Goal: Task Accomplishment & Management: Complete application form

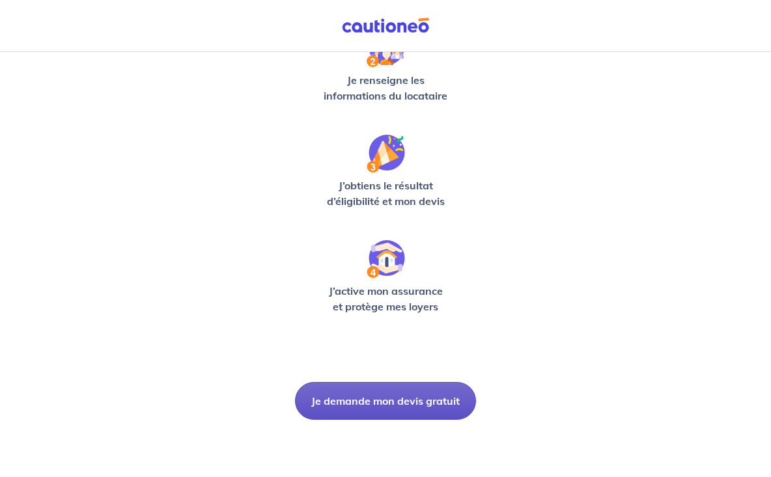
scroll to position [337, 0]
click at [385, 406] on button "Je demande mon devis gratuit" at bounding box center [385, 401] width 181 height 38
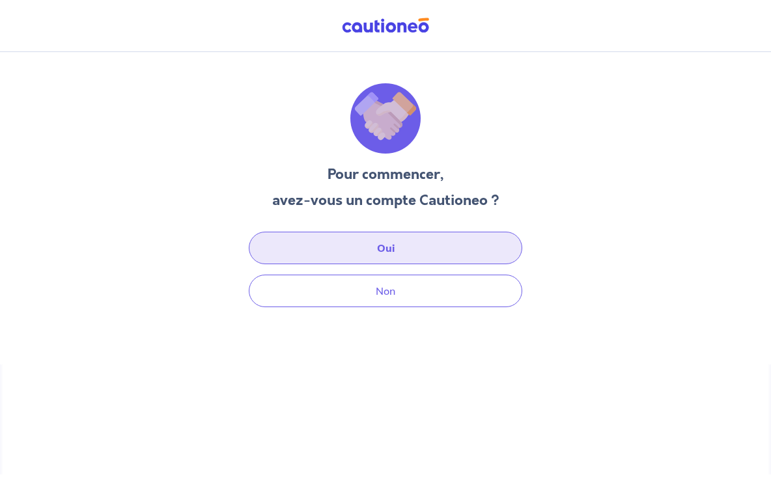
click at [368, 242] on button "Oui" at bounding box center [386, 248] width 274 height 33
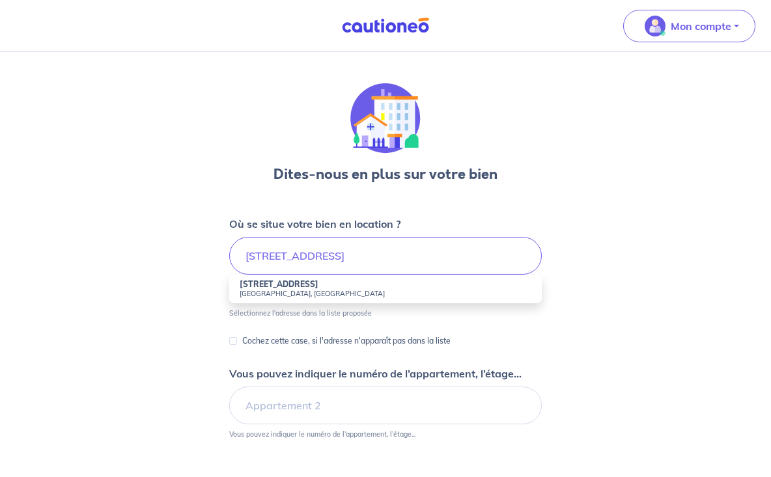
click at [262, 297] on small "Châteauneuf-de-Gadagne, France" at bounding box center [386, 293] width 292 height 9
type input "116 Impasse du Nouveau Chai, Châteauneuf-de-Gadagne, France"
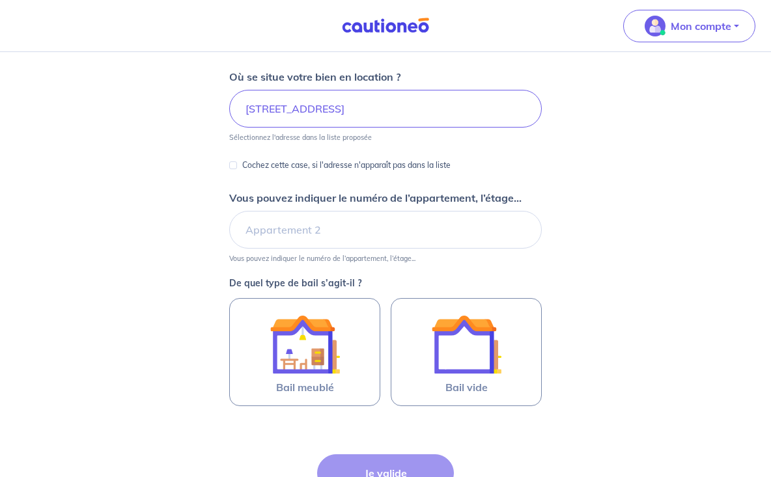
scroll to position [152, 0]
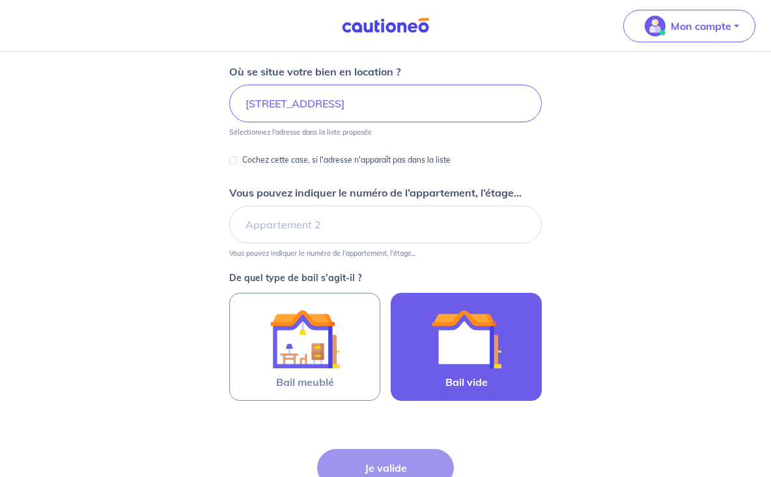
click at [480, 341] on img at bounding box center [466, 339] width 70 height 70
click at [0, 0] on input "Bail vide" at bounding box center [0, 0] width 0 height 0
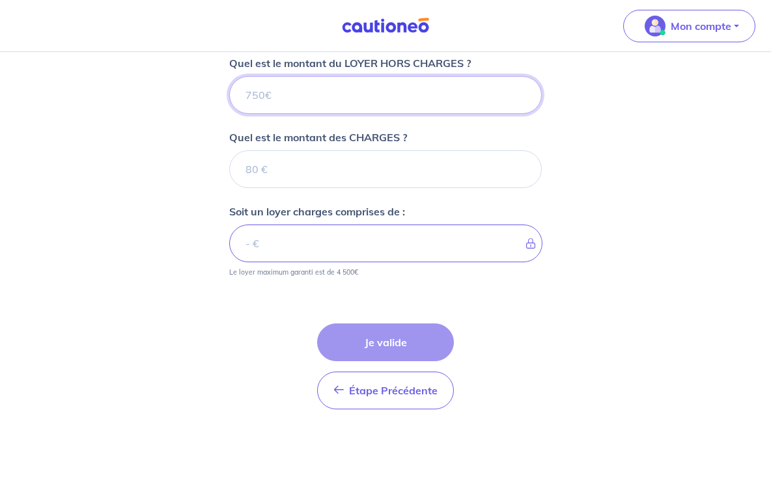
scroll to position [516, 0]
type input "7"
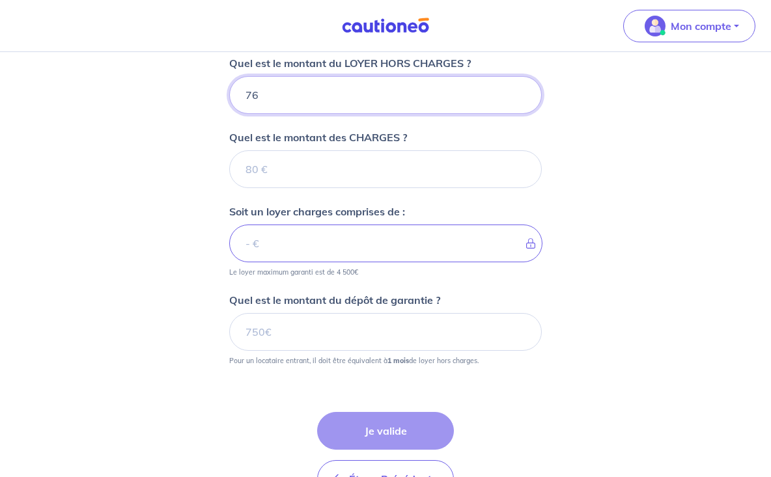
type input "762"
type input "762.72"
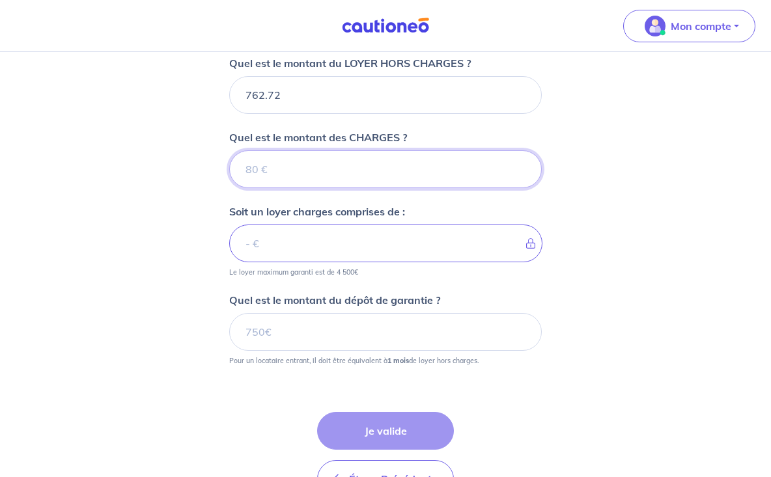
click at [285, 175] on input "Quel est le montant des CHARGES ?" at bounding box center [385, 169] width 313 height 38
type input "45"
type input "807.72"
type input "45.28"
type input "808"
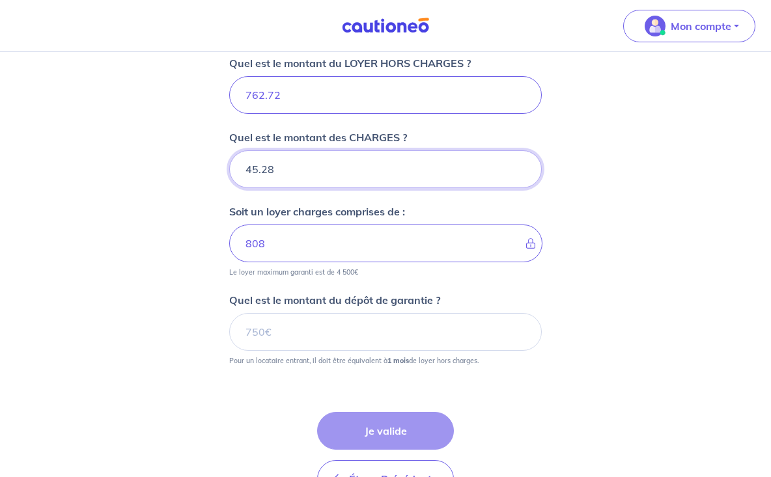
type input "45.28"
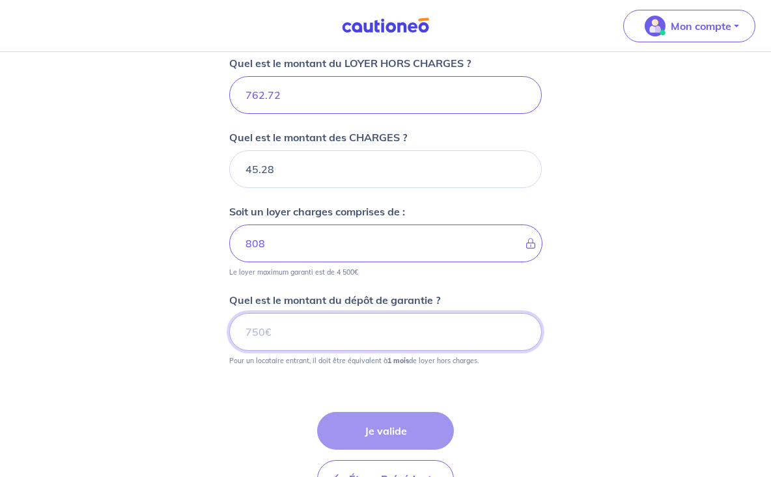
click at [252, 336] on input "Quel est le montant du dépôt de garantie ?" at bounding box center [385, 332] width 313 height 38
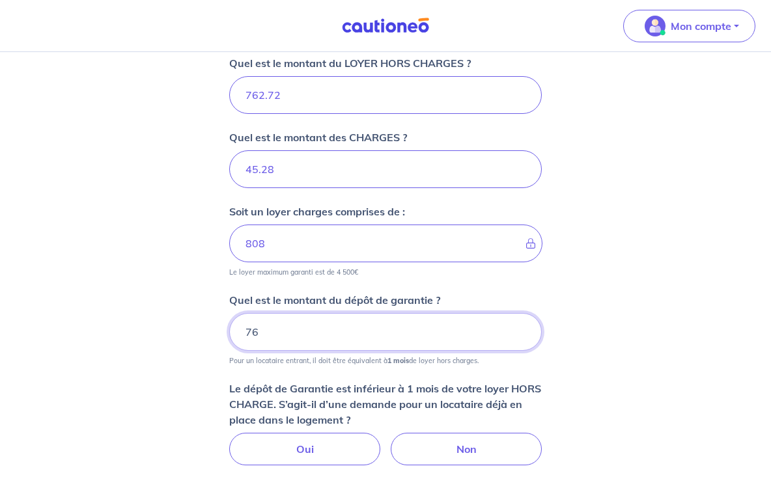
type input "762"
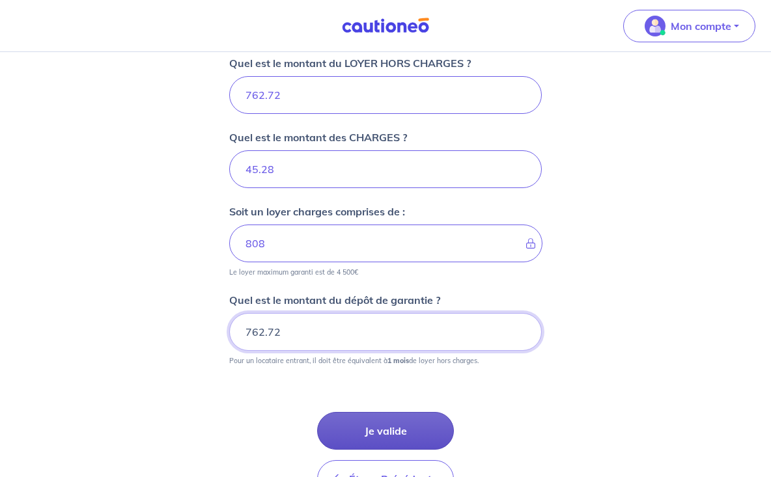
type input "762.72"
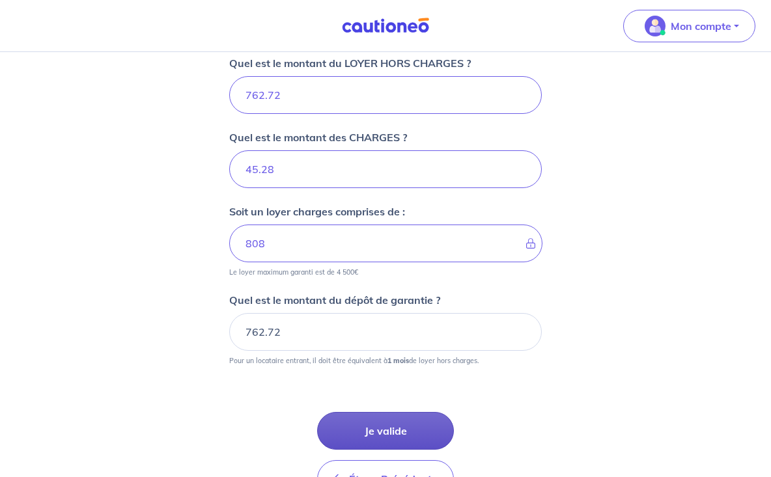
click at [372, 427] on button "Je valide" at bounding box center [385, 431] width 137 height 38
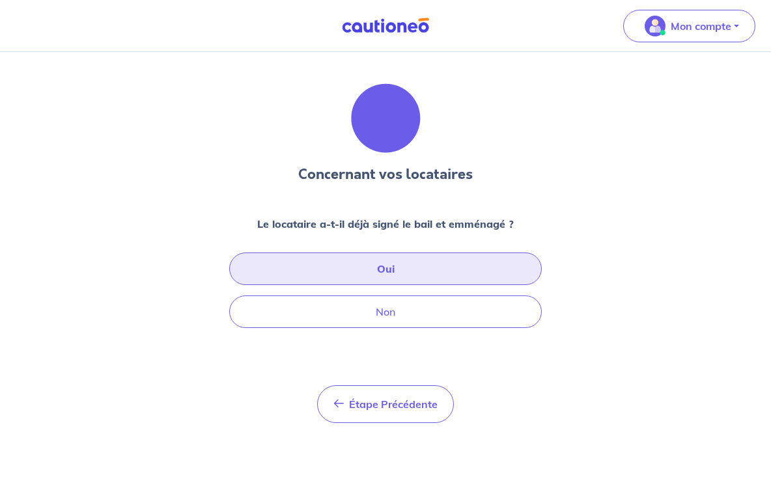
click at [329, 277] on button "Oui" at bounding box center [385, 269] width 313 height 33
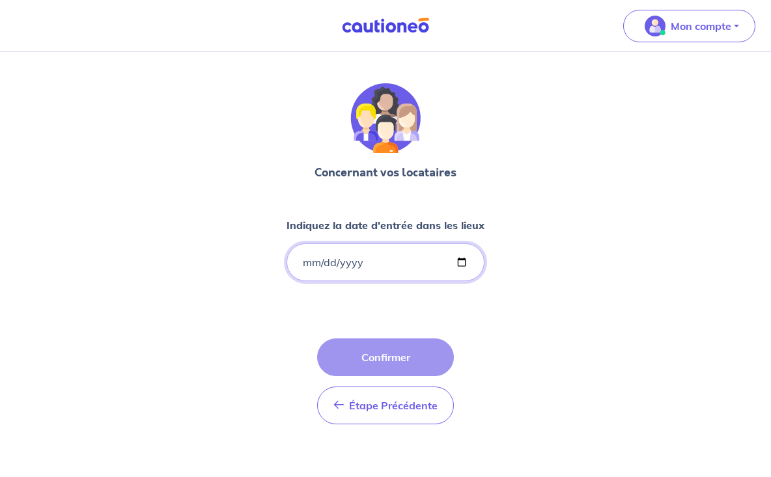
click at [338, 265] on input "Indiquez la date d'entrée dans les lieux" at bounding box center [386, 263] width 198 height 38
click at [317, 261] on input "Indiquez la date d'entrée dans les lieux" at bounding box center [386, 263] width 198 height 38
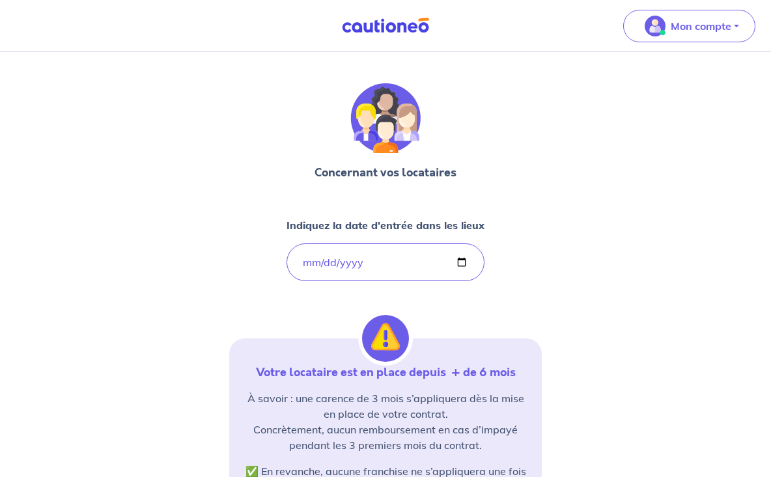
type input "2025-02-07"
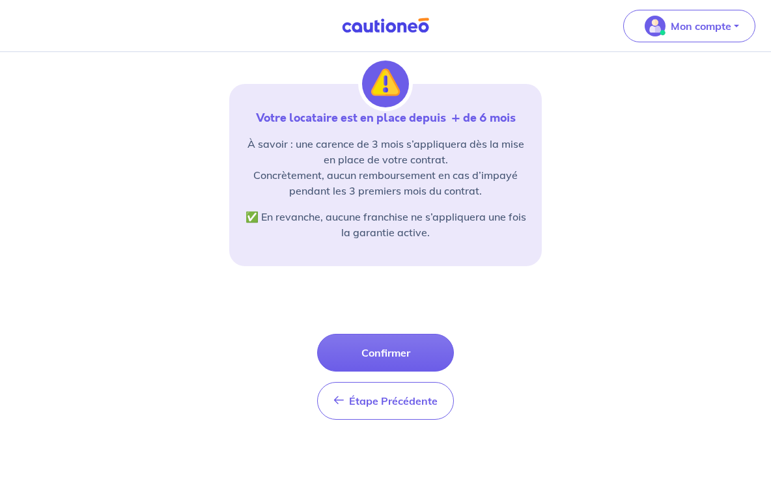
scroll to position [255, 0]
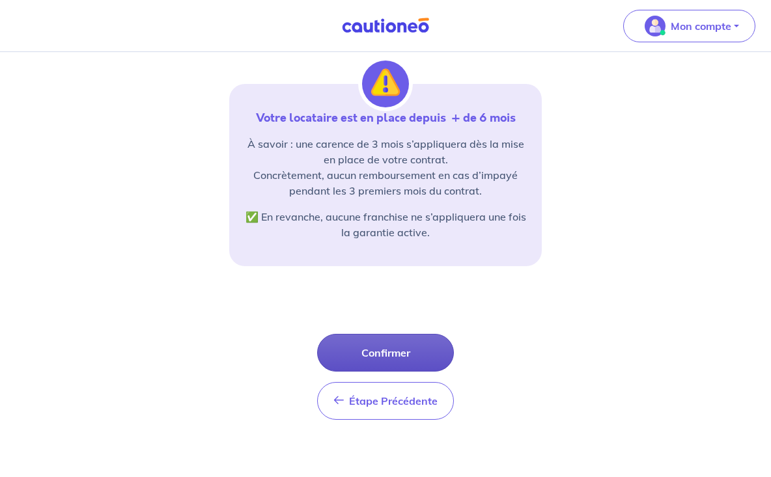
click at [378, 353] on button "Confirmer" at bounding box center [385, 353] width 137 height 38
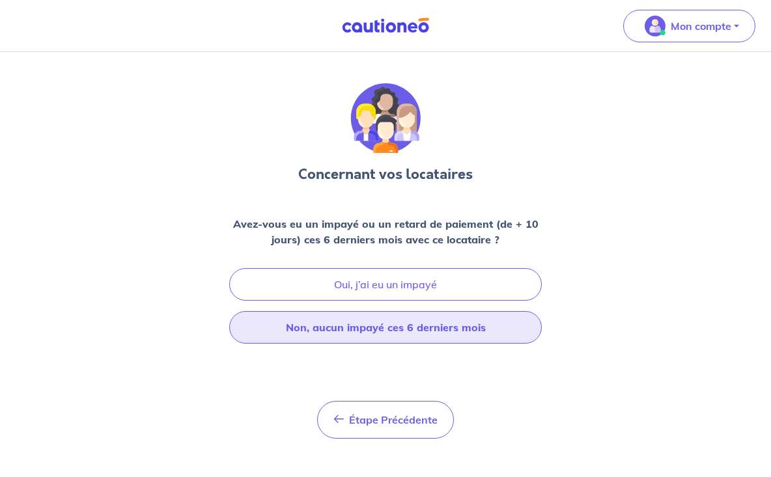
click at [363, 339] on button "Non, aucun impayé ces 6 derniers mois" at bounding box center [385, 327] width 313 height 33
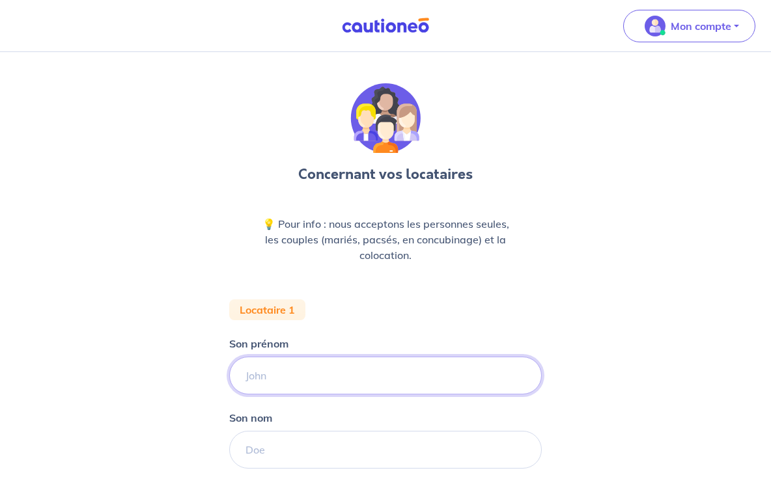
click at [279, 374] on input "Son prénom" at bounding box center [385, 376] width 313 height 38
type input "Dimitry"
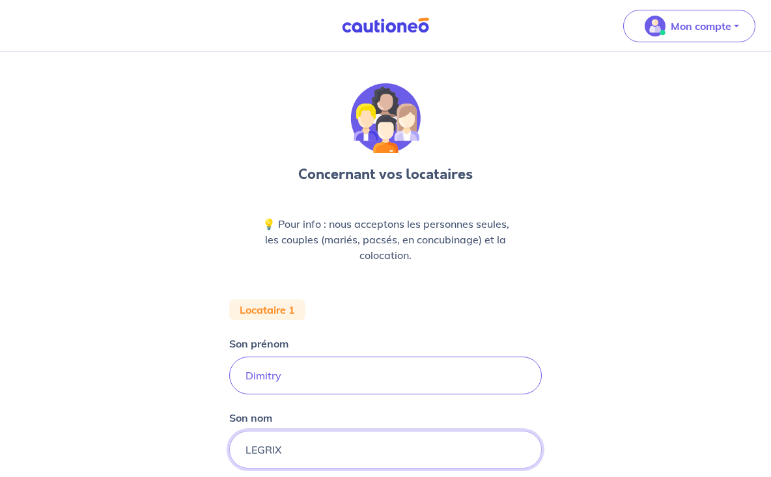
type input "LEGRIX"
click at [279, 374] on input "Dimitry" at bounding box center [385, 376] width 313 height 38
click at [470, 305] on form "Locataire 1 Son prénom Dimitry Son nom LEGRIX Étape Précédente Précédent Je val…" at bounding box center [385, 456] width 313 height 313
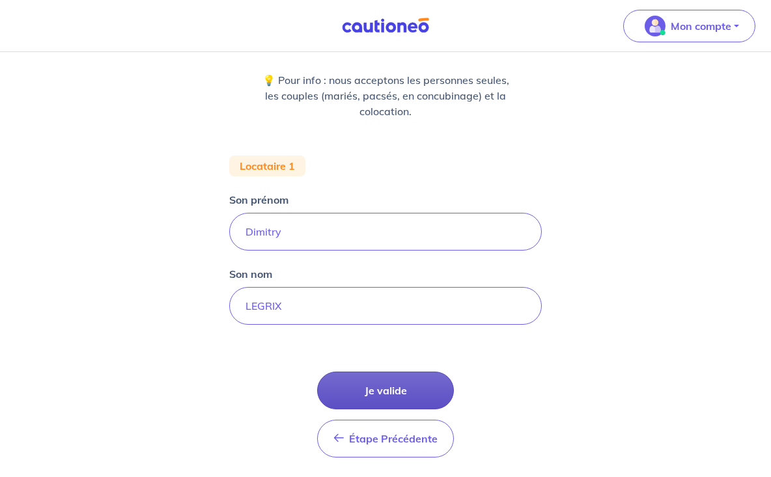
scroll to position [150, 0]
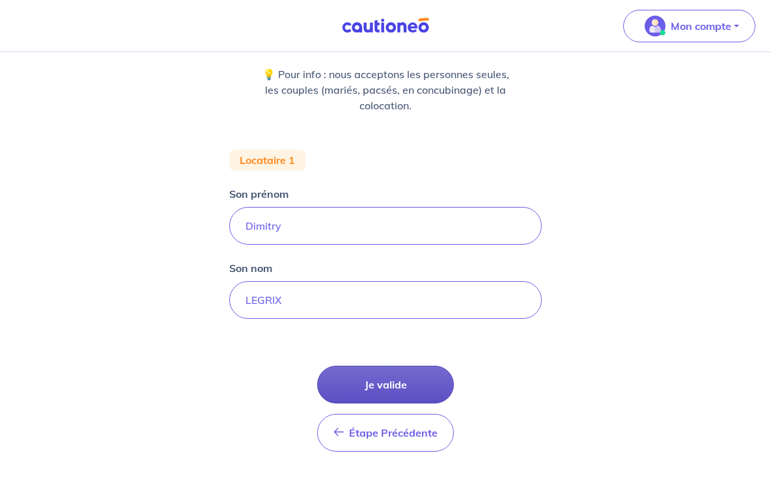
click at [387, 386] on button "Je valide" at bounding box center [385, 385] width 137 height 38
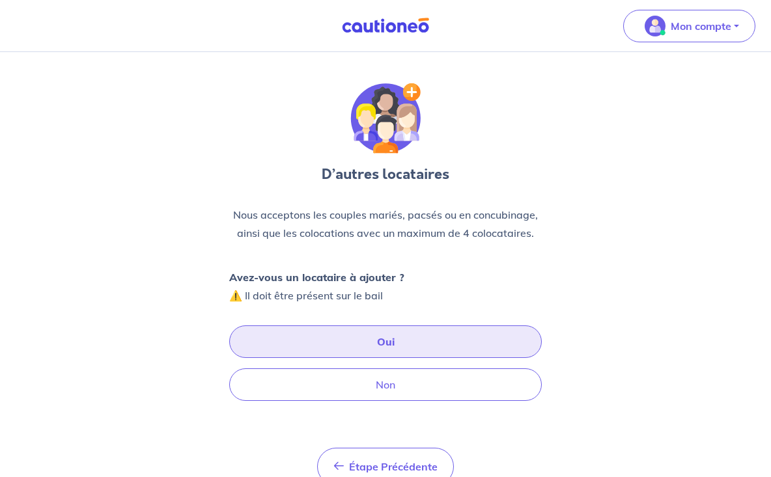
click at [316, 347] on button "Oui" at bounding box center [385, 342] width 313 height 33
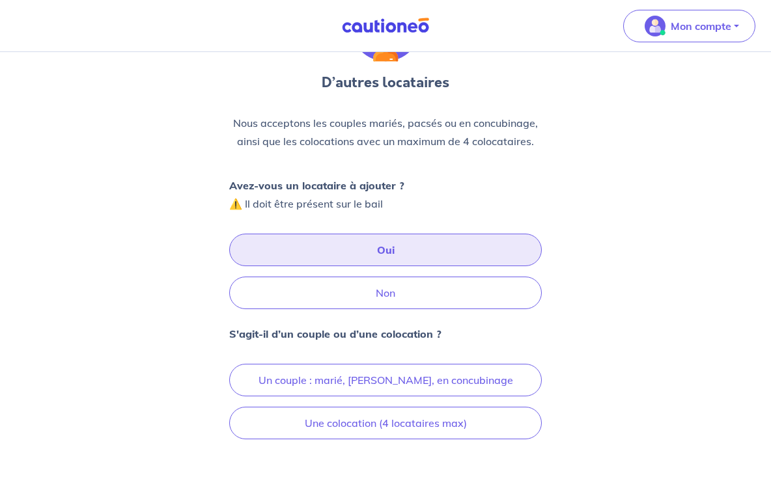
scroll to position [109, 0]
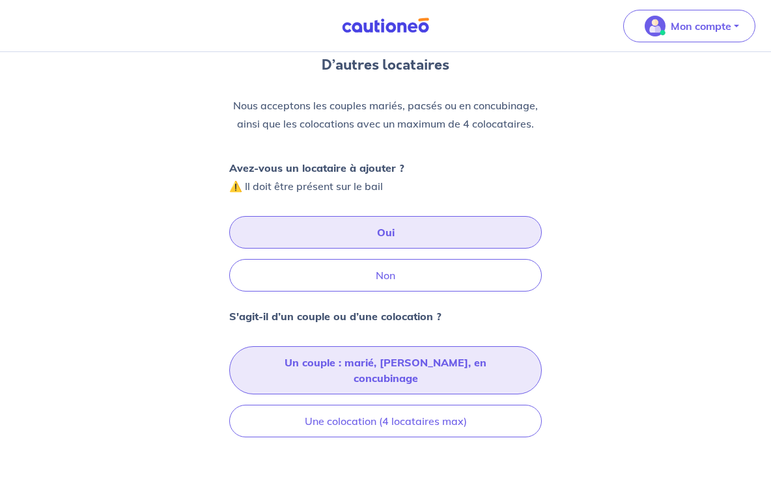
click at [284, 361] on button "Un couple : marié, pacsé, en concubinage" at bounding box center [385, 370] width 313 height 48
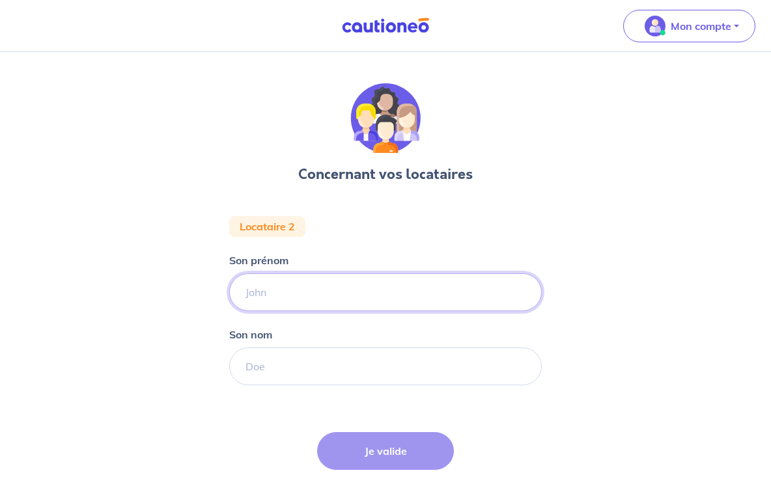
click at [269, 300] on input "Son prénom" at bounding box center [385, 293] width 313 height 38
type input "Charlotte"
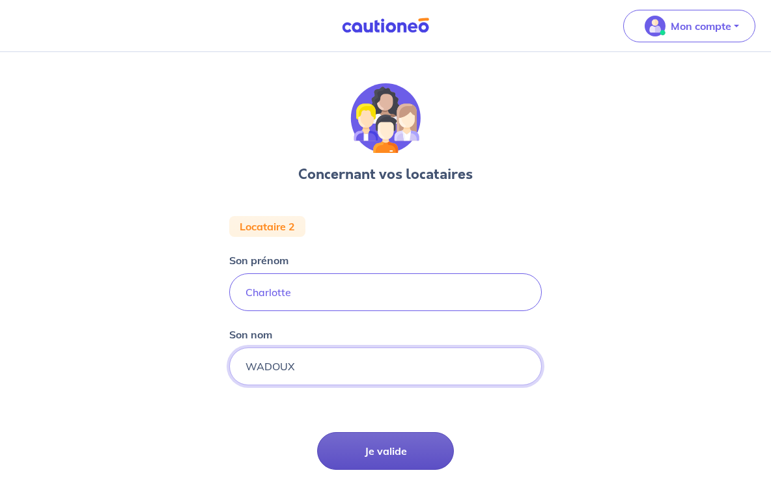
type input "WADOUX"
click at [373, 440] on button "Je valide" at bounding box center [385, 451] width 137 height 38
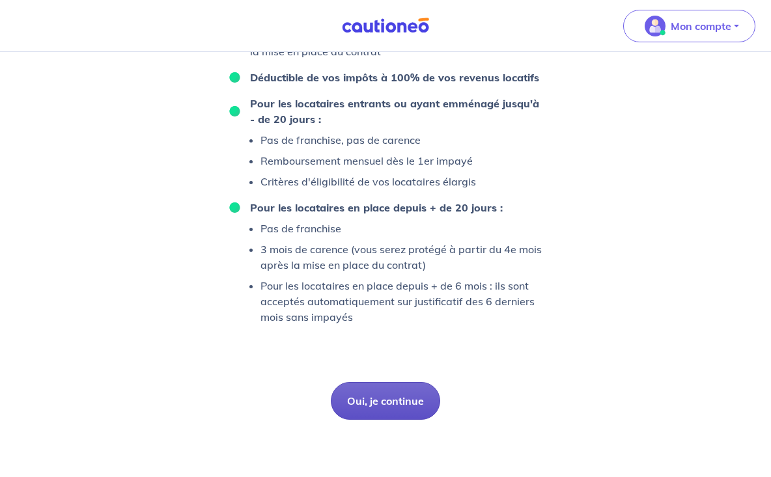
scroll to position [808, 0]
click at [393, 391] on button "Oui, je continue" at bounding box center [385, 401] width 109 height 38
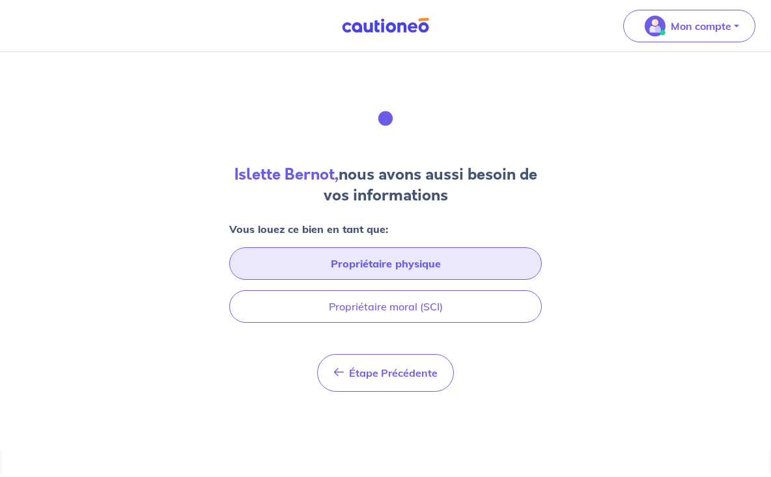
click at [405, 249] on button "Propriétaire physique" at bounding box center [385, 263] width 313 height 33
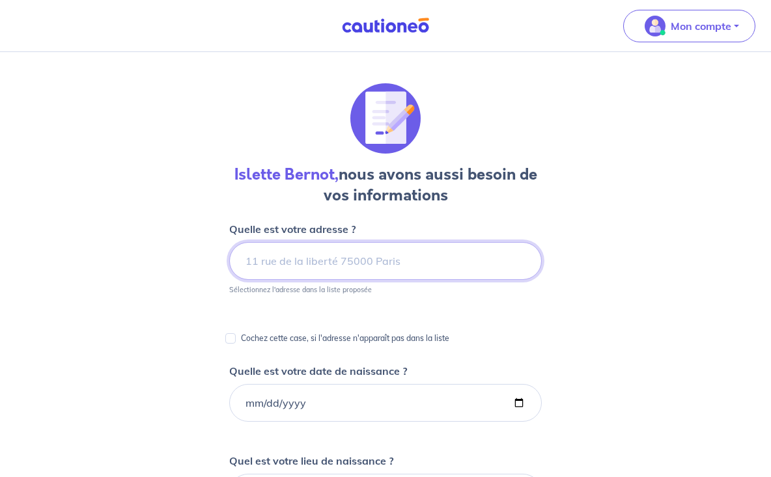
click at [290, 260] on input at bounding box center [385, 261] width 313 height 38
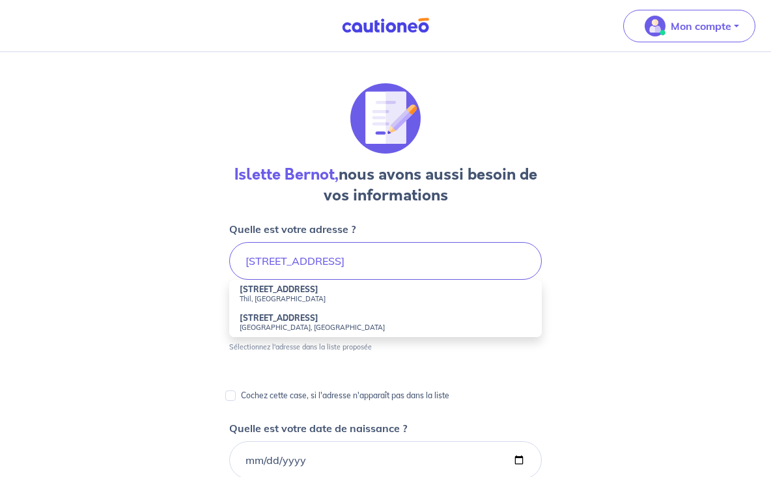
click at [289, 294] on small "Thil, France" at bounding box center [386, 298] width 292 height 9
type input "266 Route de Beynost, Thil, France"
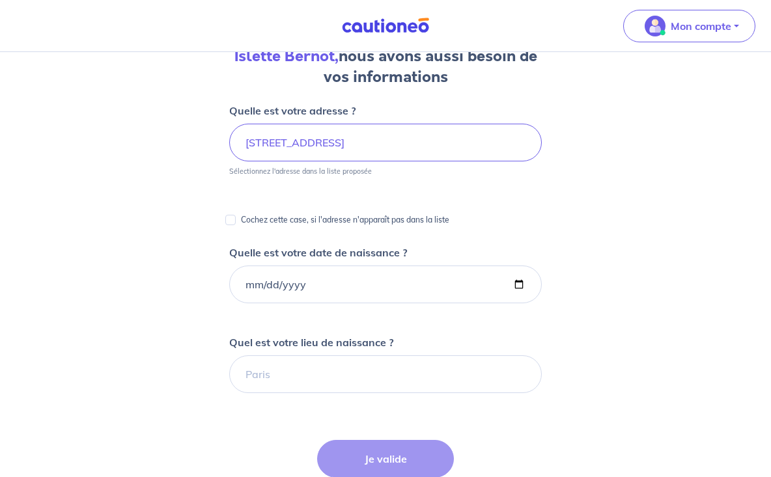
scroll to position [124, 0]
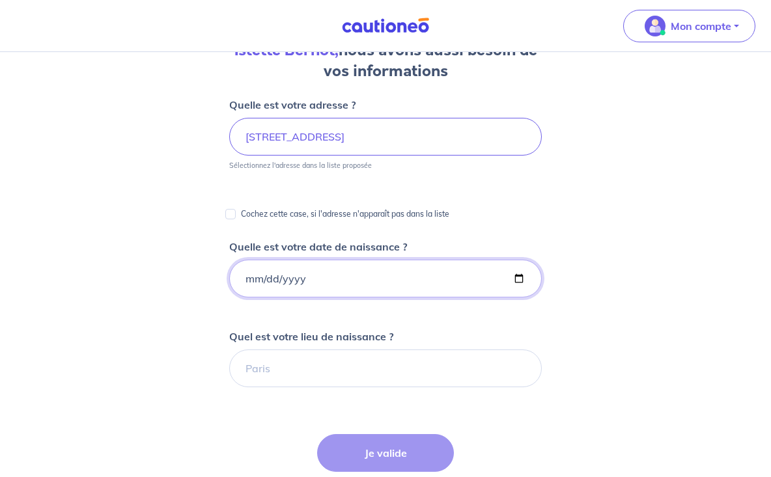
click at [242, 279] on input "Quelle est votre date de naissance ?" at bounding box center [385, 279] width 313 height 38
type input "1989-09-22"
click at [172, 185] on div "Islette Bernot, nous avons aussi besoin de vos informations Quelle est votre ad…" at bounding box center [385, 359] width 771 height 863
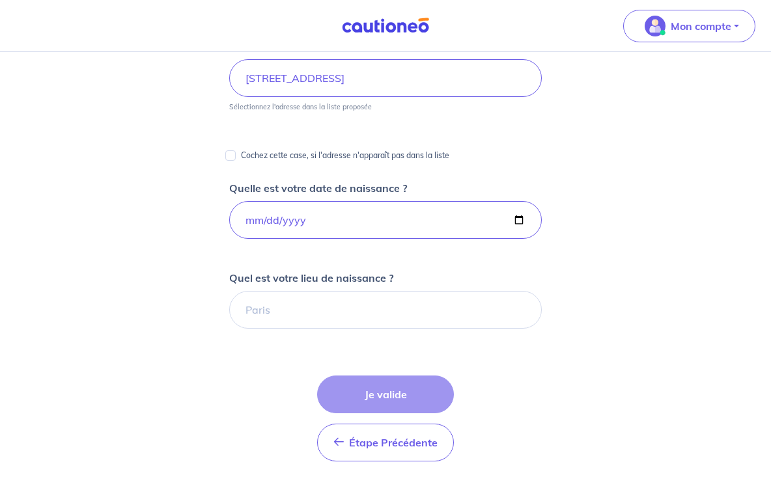
scroll to position [191, 0]
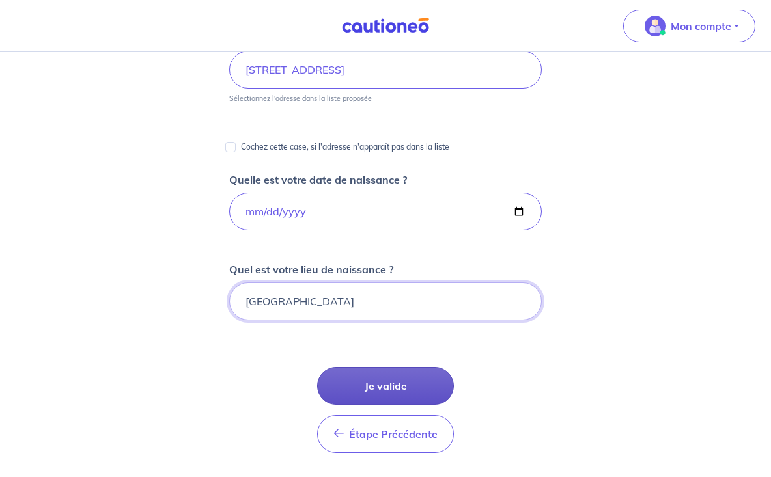
type input "AVIGNON"
click at [391, 401] on button "Je valide" at bounding box center [385, 386] width 137 height 38
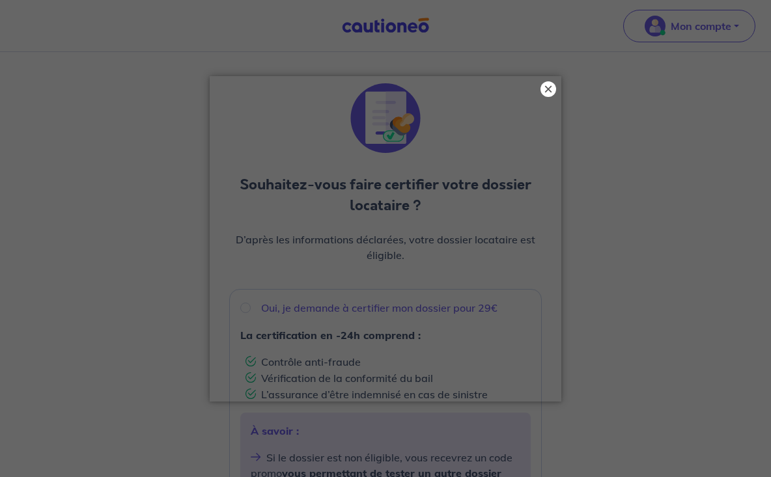
click at [550, 89] on button "×" at bounding box center [548, 89] width 16 height 16
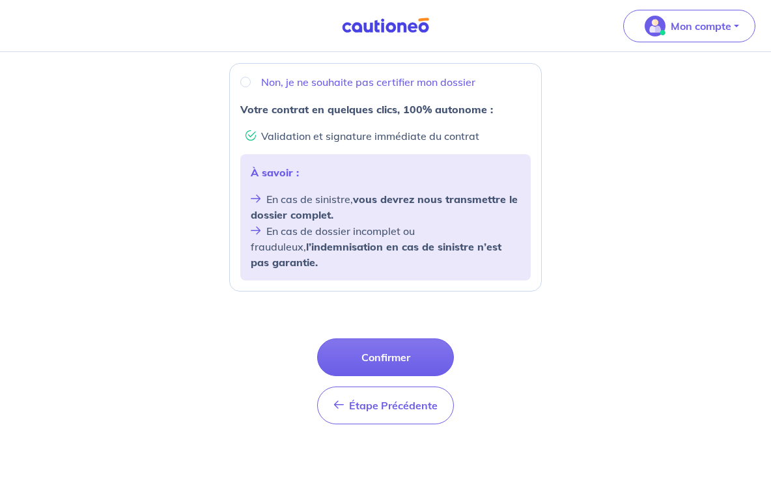
scroll to position [486, 0]
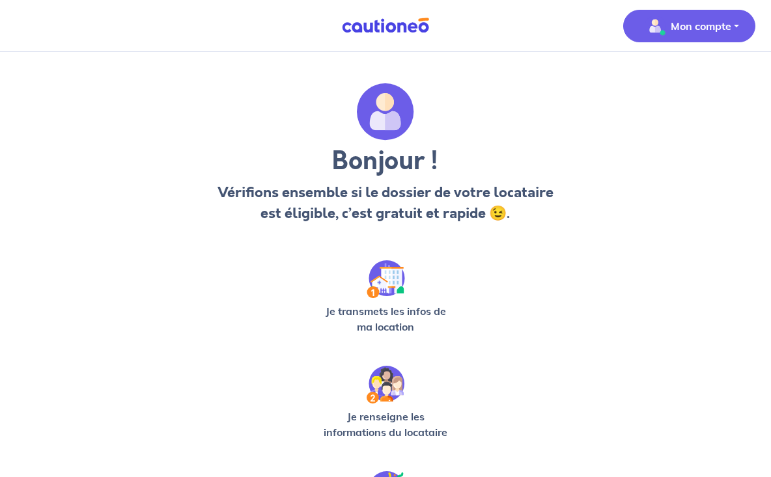
click at [695, 22] on p "Mon compte" at bounding box center [701, 26] width 61 height 16
click at [656, 77] on link "Mes informations" at bounding box center [676, 80] width 105 height 21
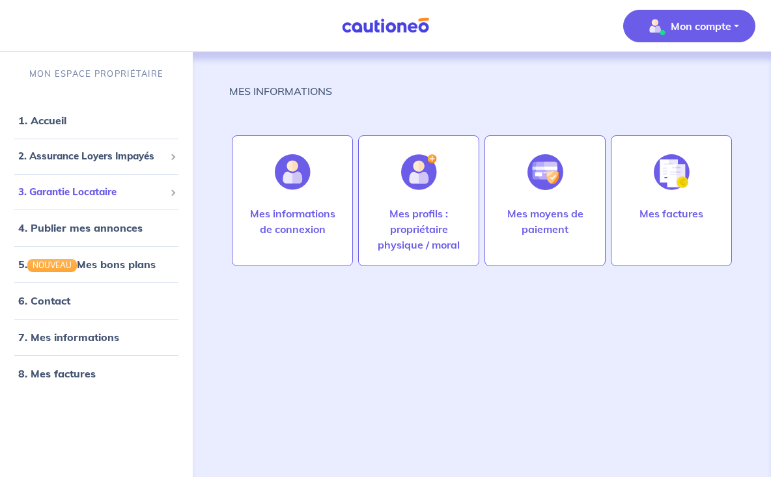
click at [97, 195] on span "3. Garantie Locataire" at bounding box center [91, 192] width 147 height 15
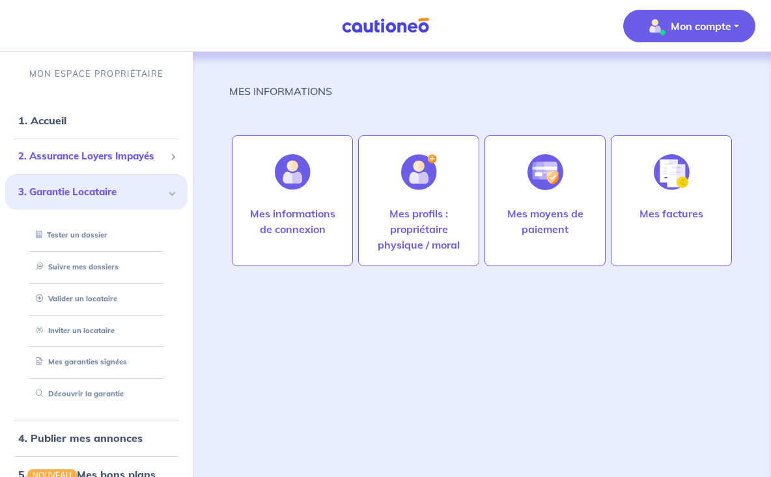
click at [111, 156] on span "2. Assurance Loyers Impayés" at bounding box center [91, 156] width 147 height 15
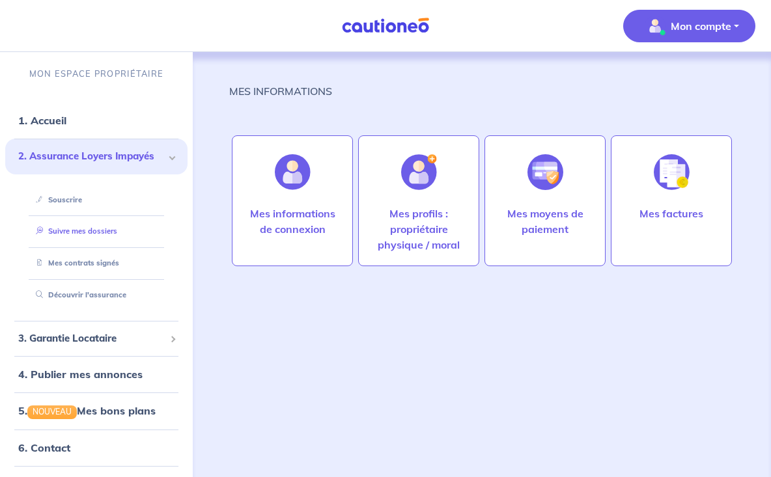
click at [69, 229] on link "Suivre mes dossiers" at bounding box center [74, 231] width 87 height 9
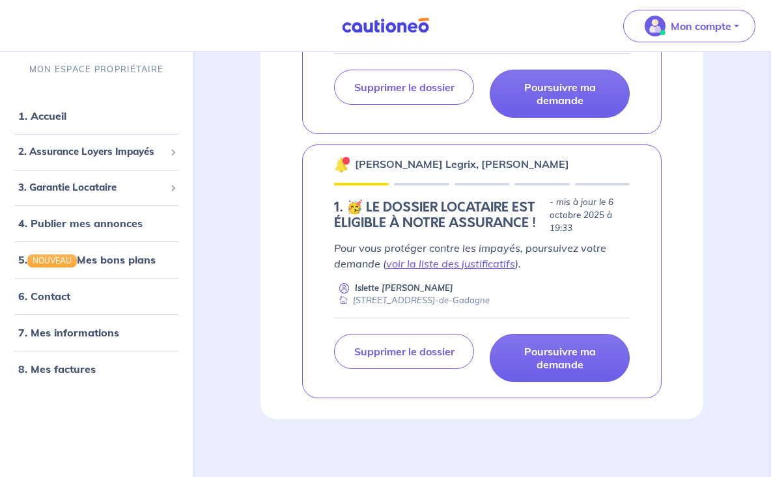
scroll to position [478, 0]
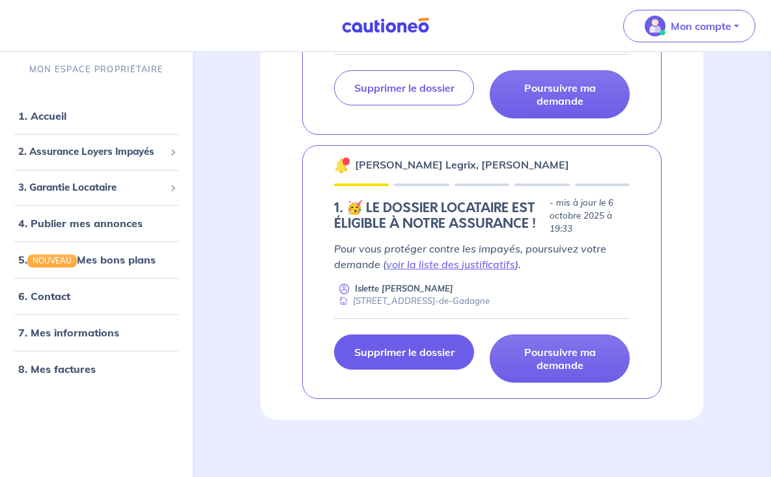
click at [390, 346] on p "Supprimer le dossier" at bounding box center [404, 352] width 100 height 13
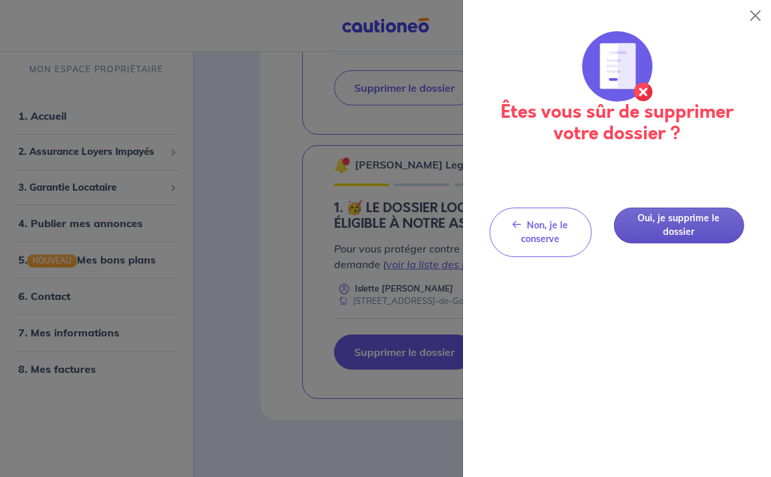
click at [682, 228] on button "Oui, je supprime le dossier" at bounding box center [678, 226] width 130 height 36
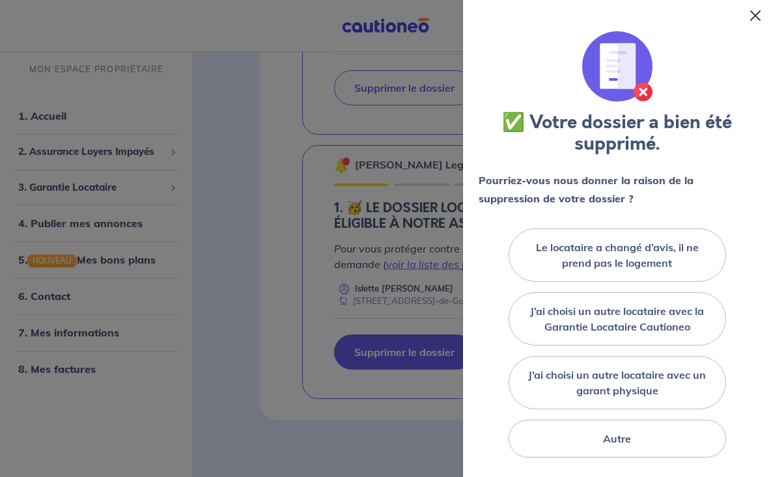
click at [755, 18] on button "Close" at bounding box center [755, 15] width 21 height 21
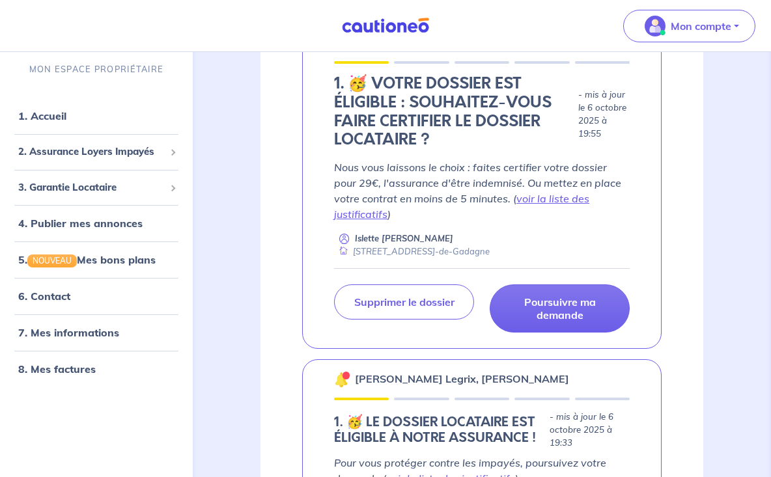
scroll to position [244, 0]
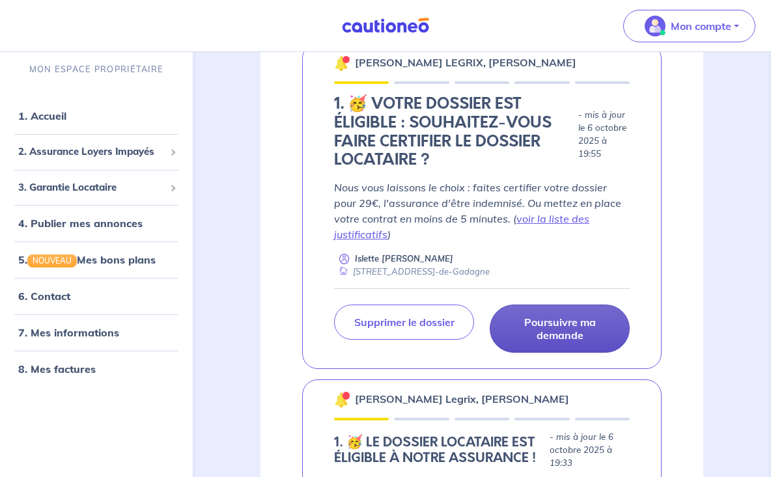
click at [535, 327] on p "Poursuivre ma demande" at bounding box center [559, 329] width 107 height 26
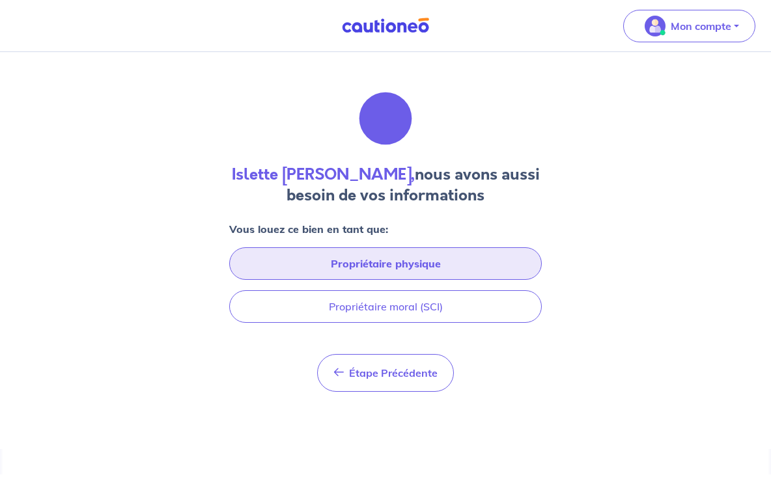
click at [392, 268] on button "Propriétaire physique" at bounding box center [385, 263] width 313 height 33
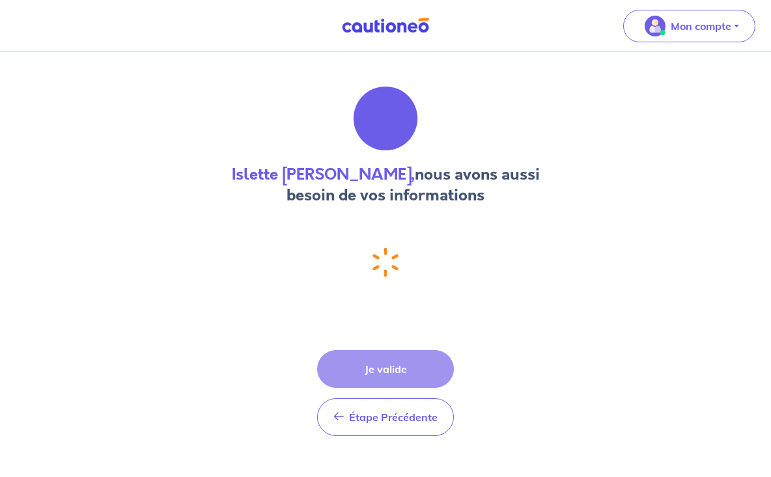
select select "FR"
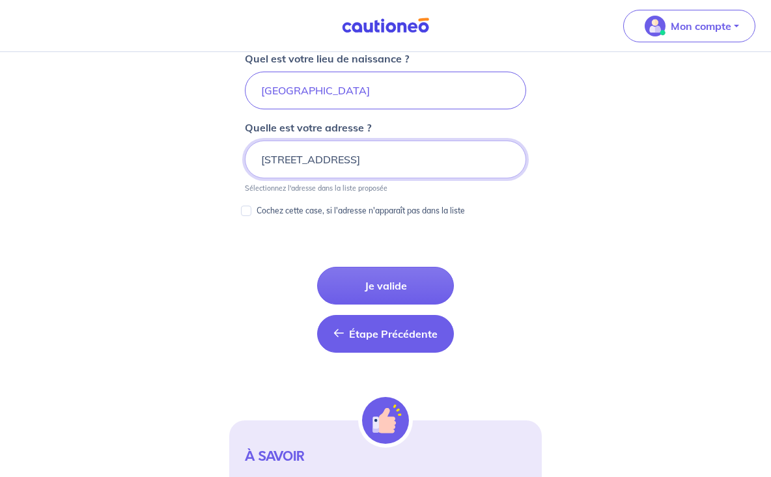
scroll to position [666, 0]
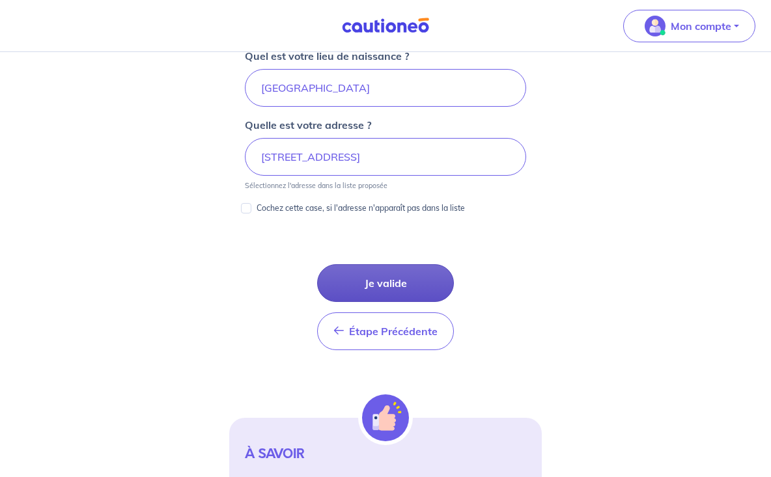
click at [373, 289] on button "Je valide" at bounding box center [385, 283] width 137 height 38
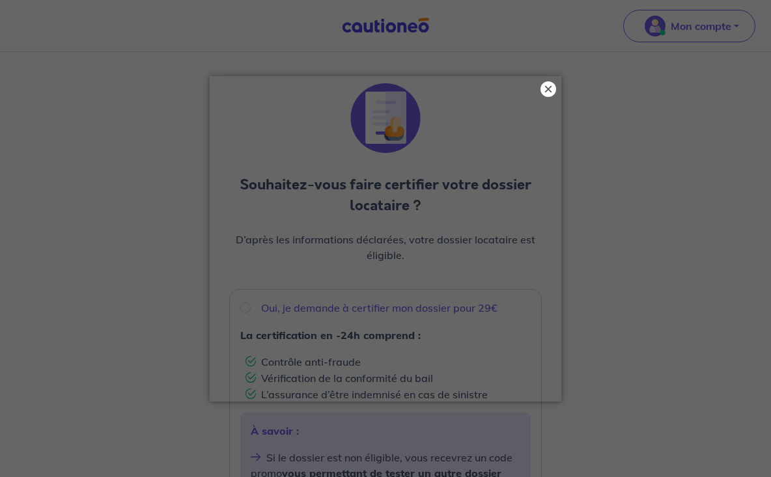
click at [547, 91] on button "×" at bounding box center [548, 89] width 16 height 16
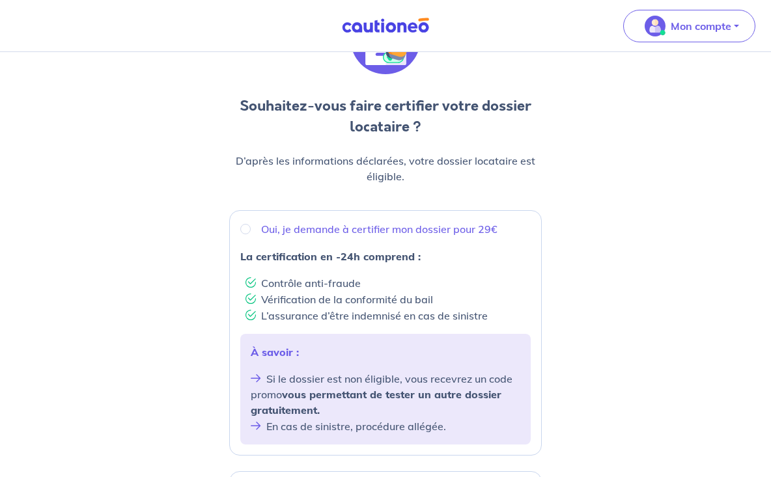
scroll to position [128, 0]
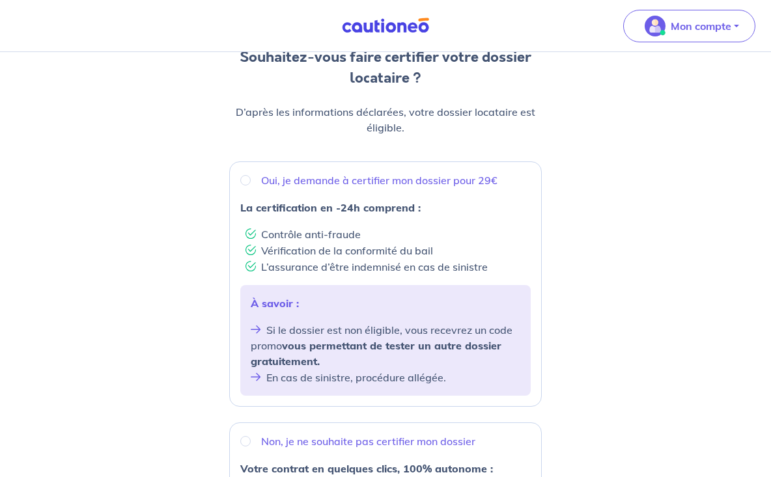
click at [307, 297] on p "À savoir :" at bounding box center [386, 304] width 270 height 16
radio input "true"
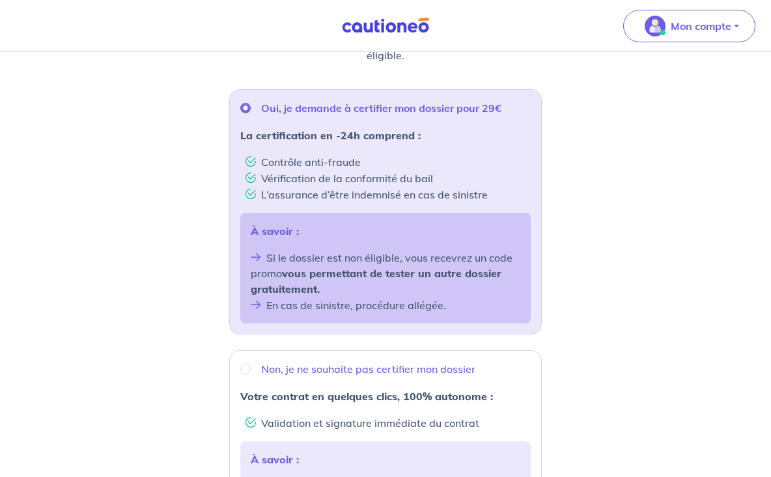
scroll to position [201, 0]
click at [246, 365] on input "Non, je ne souhaite pas certifier mon dossier" at bounding box center [245, 368] width 10 height 10
radio input "true"
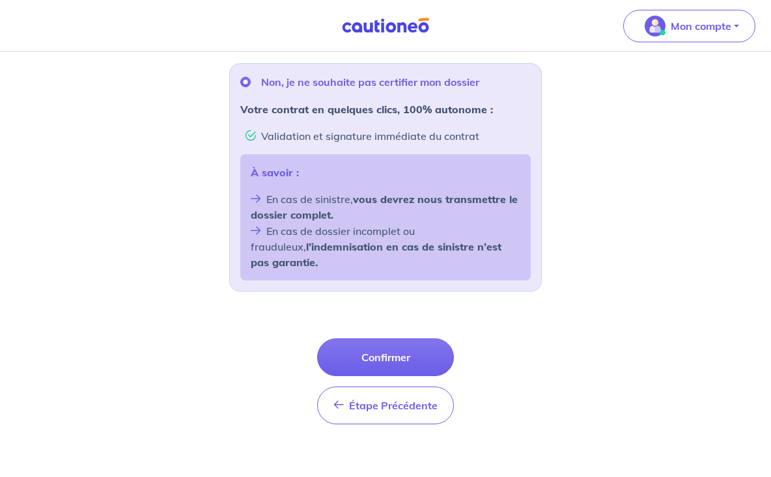
scroll to position [486, 0]
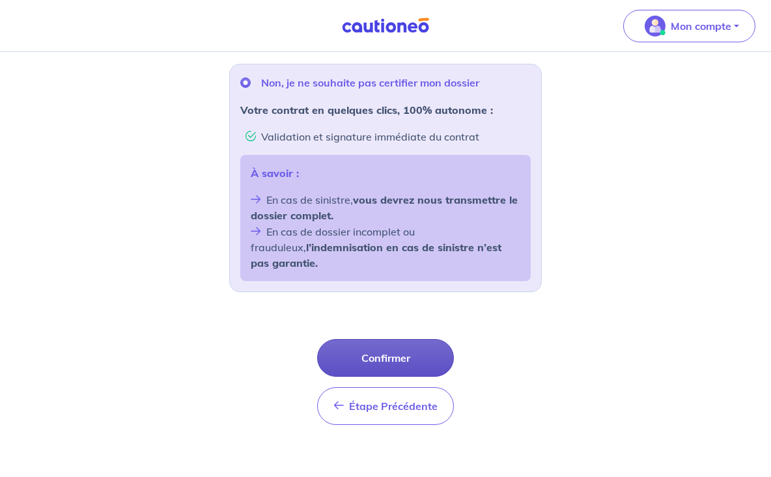
click at [367, 339] on button "Confirmer" at bounding box center [385, 358] width 137 height 38
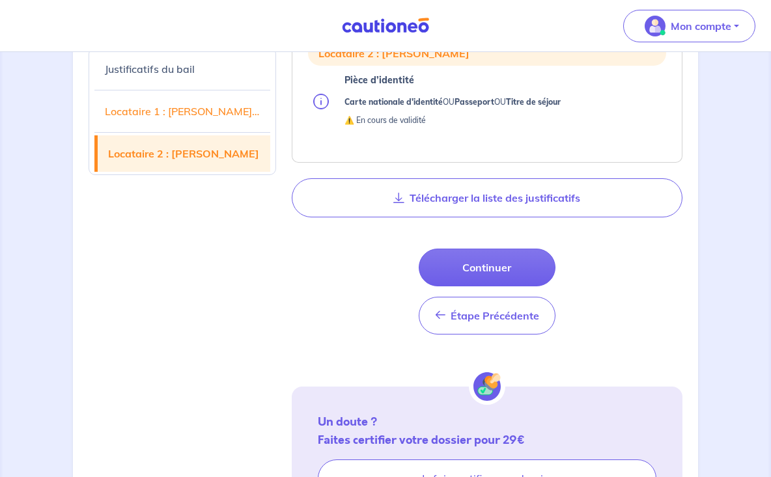
scroll to position [947, 0]
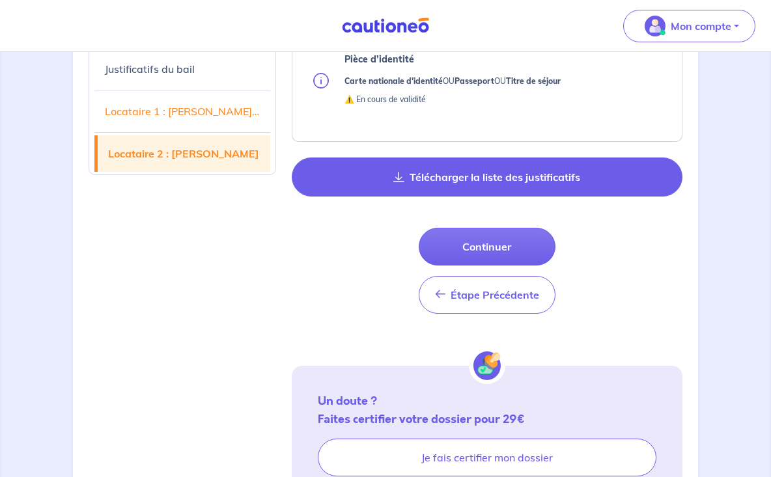
click at [487, 189] on button "Télécharger la liste des justificatifs" at bounding box center [487, 177] width 391 height 39
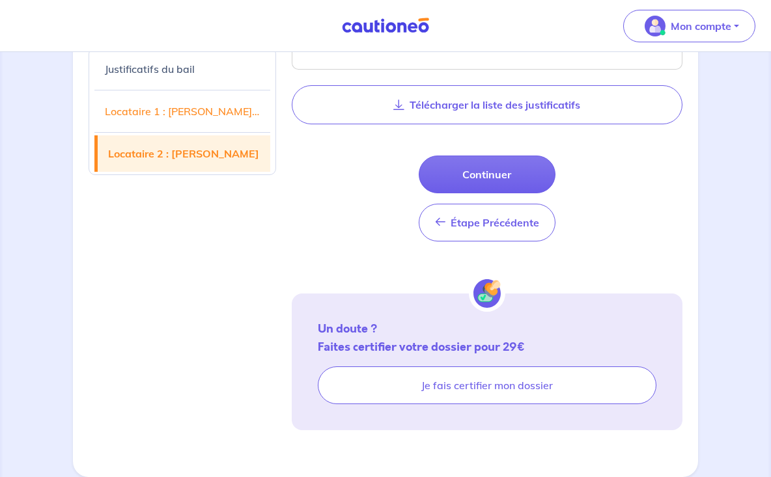
scroll to position [1040, 0]
click at [488, 175] on button "Continuer" at bounding box center [487, 175] width 137 height 38
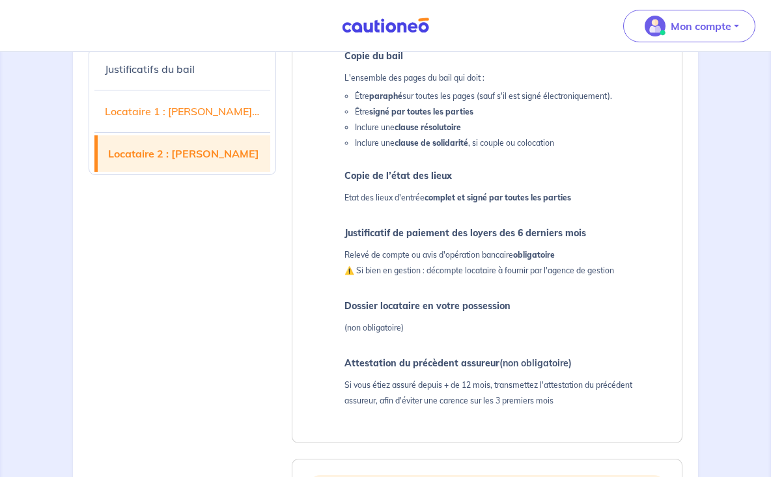
select select "FR"
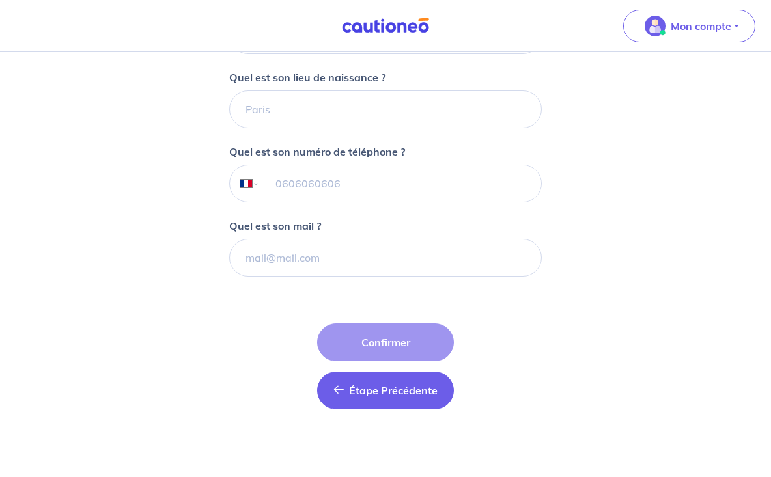
click at [369, 376] on button "Étape Précédente Précédent" at bounding box center [385, 391] width 137 height 38
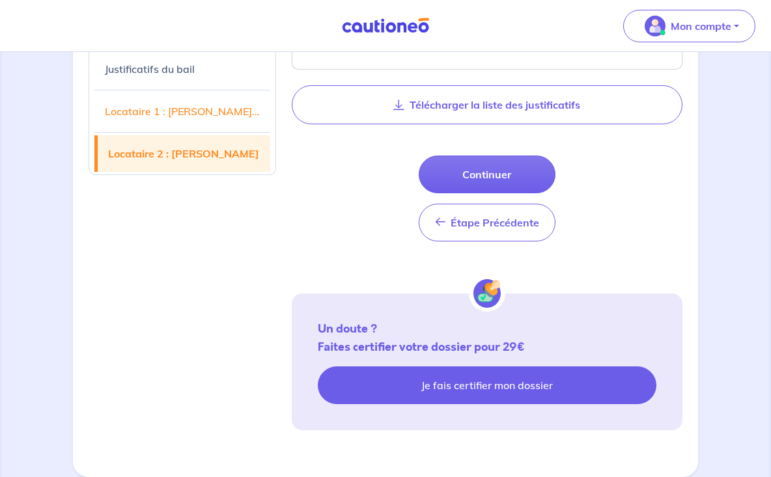
scroll to position [1040, 0]
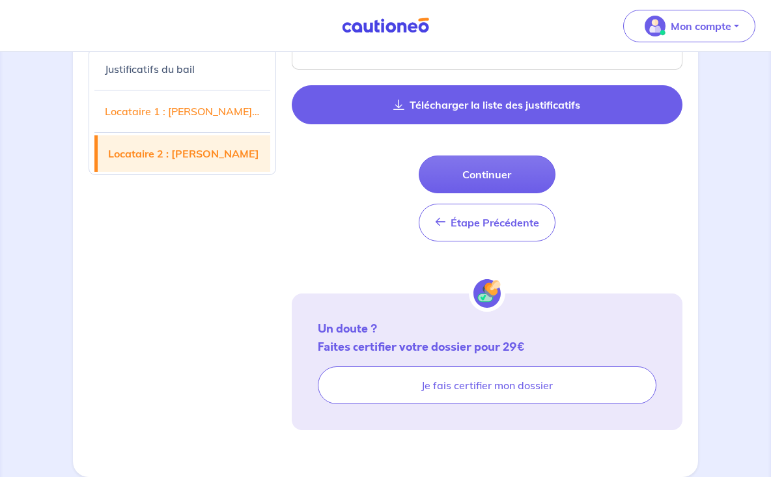
click at [429, 100] on button "Télécharger la liste des justificatifs" at bounding box center [487, 104] width 391 height 39
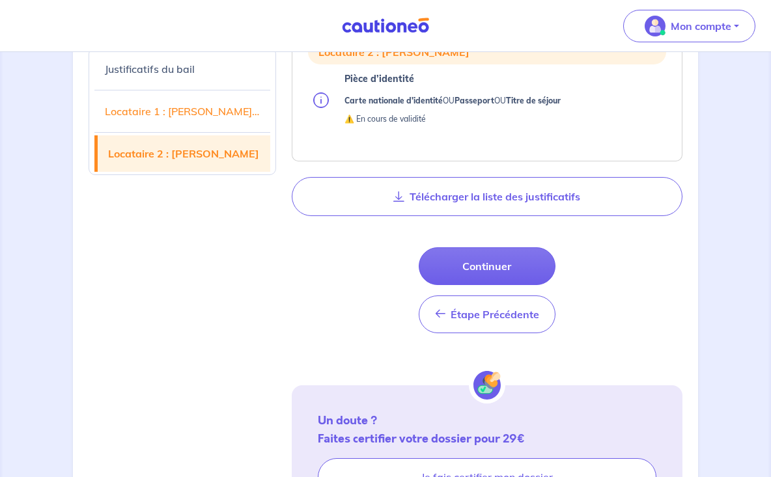
scroll to position [928, 0]
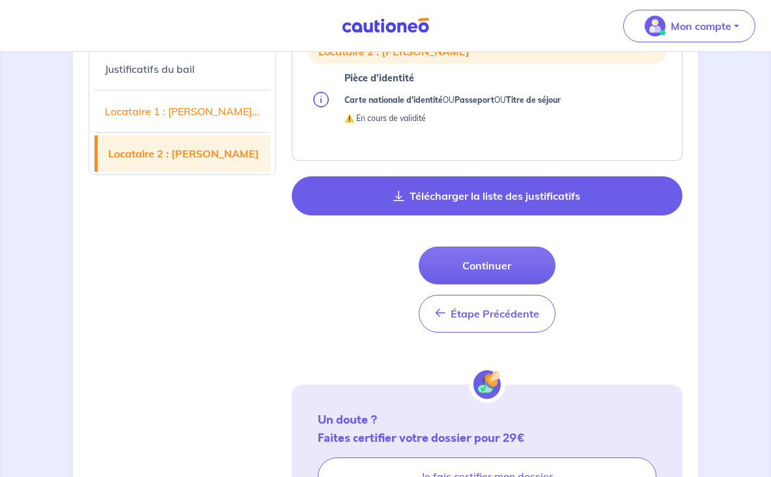
click at [398, 201] on icon "button" at bounding box center [398, 196] width 11 height 10
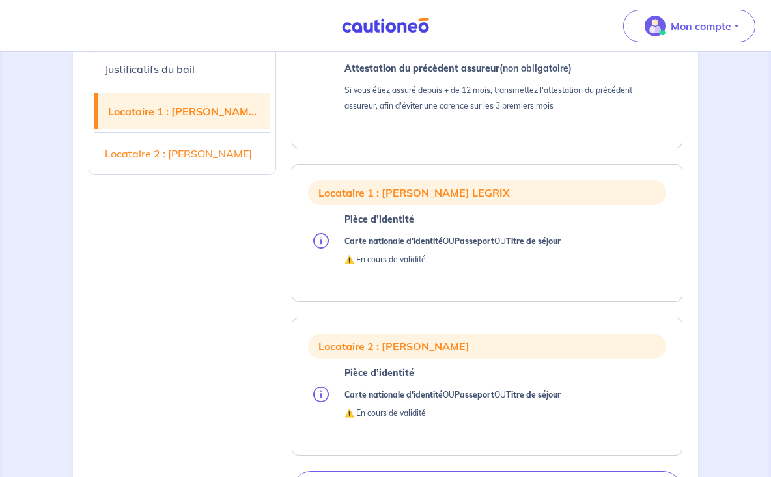
scroll to position [631, 1]
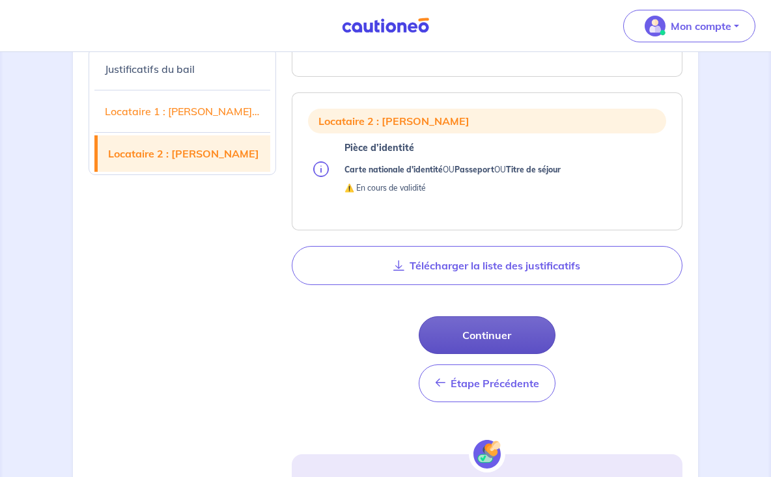
click at [466, 348] on button "Continuer" at bounding box center [487, 335] width 137 height 38
select select "FR"
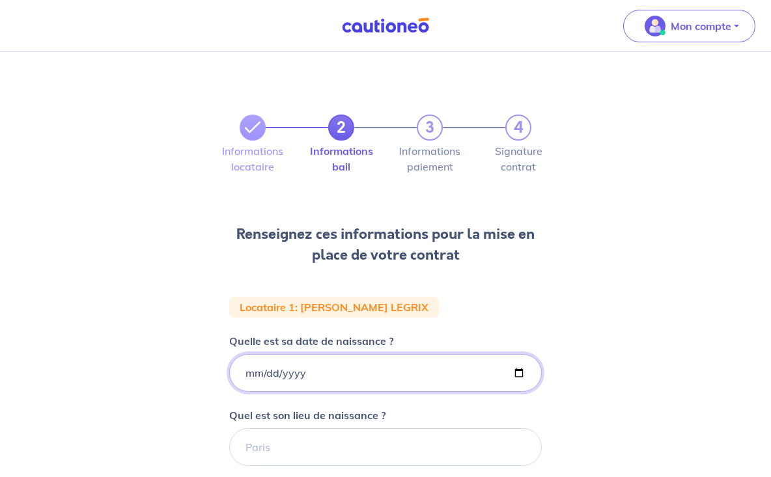
click at [242, 372] on input "Quelle est sa date de naissance ?" at bounding box center [385, 373] width 313 height 38
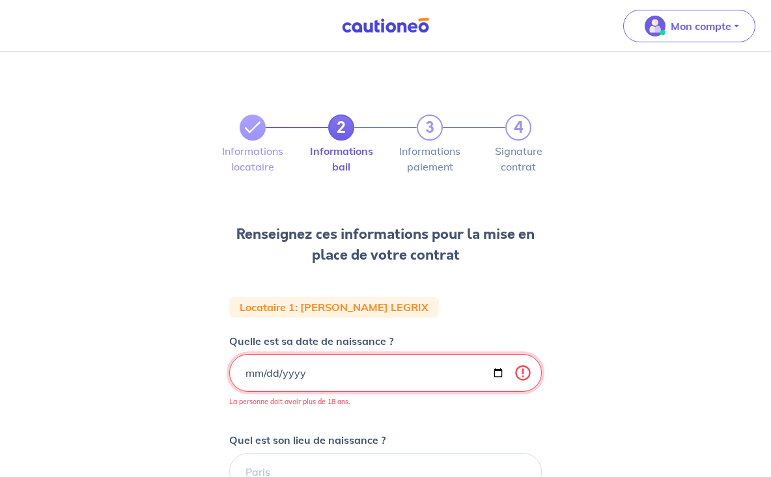
type input "29000-01-04"
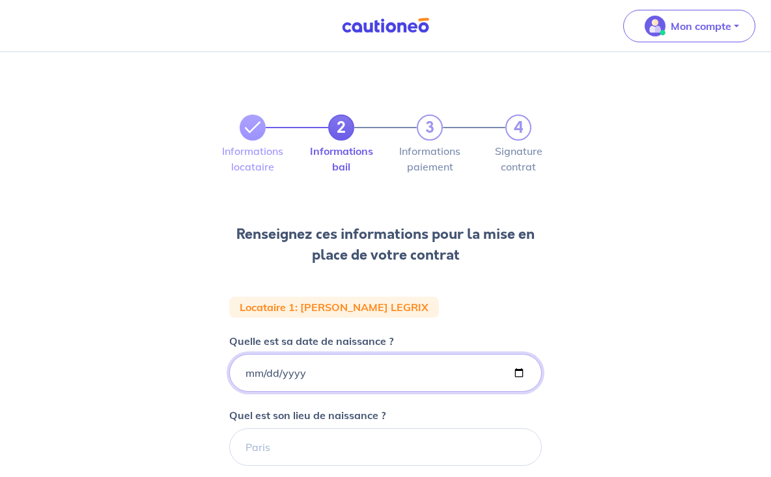
type input "2000-01-04"
click at [199, 271] on div "2 3 4 Informations locataire Informations bail Informations paiement Signature …" at bounding box center [385, 433] width 771 height 763
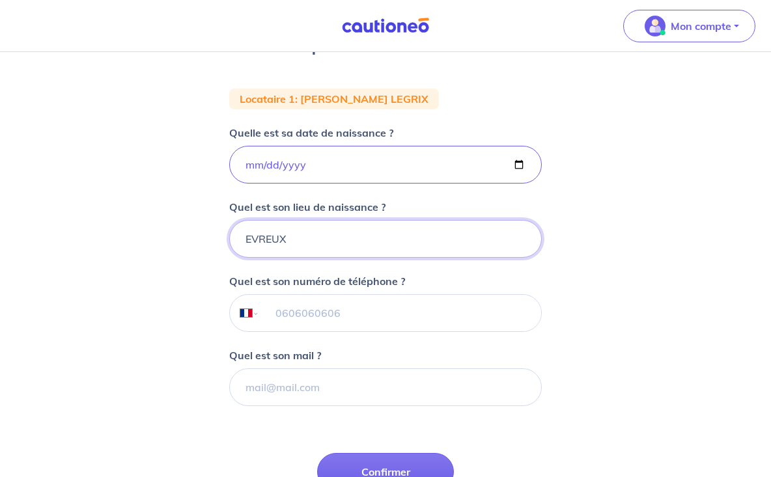
scroll to position [223, 0]
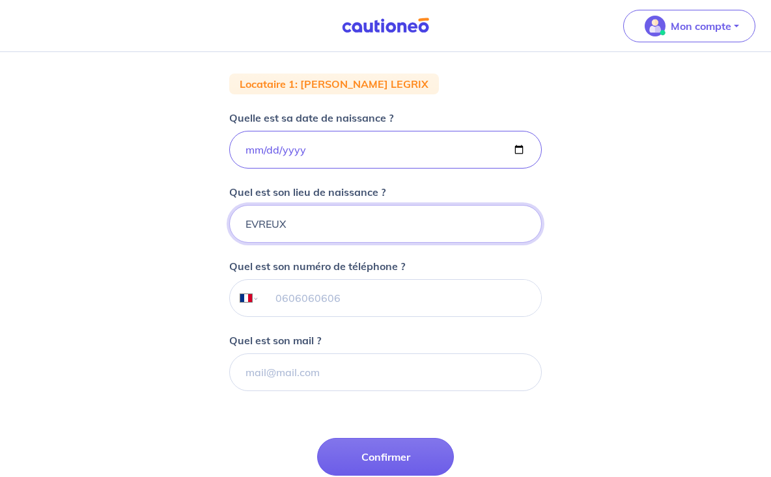
type input "EVREUX"
click at [300, 303] on input "tel" at bounding box center [400, 298] width 281 height 36
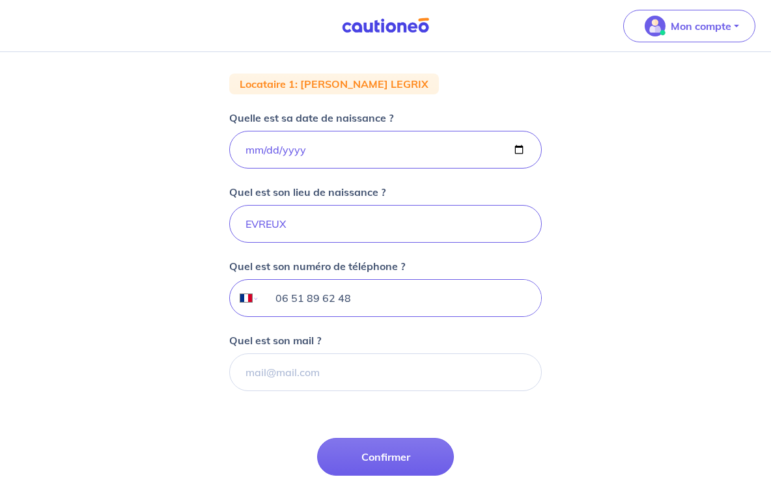
type input "06 51 89 62 48"
click at [260, 432] on form "Locataire 1 : Dimitry LEGRIX Quelle est sa date de naissance ? 2000-01-04 Quel …" at bounding box center [385, 304] width 313 height 461
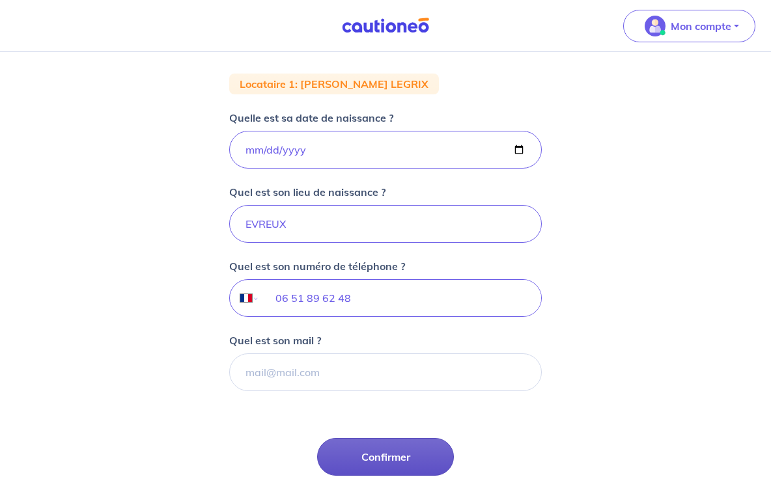
click at [375, 455] on button "Confirmer" at bounding box center [385, 457] width 137 height 38
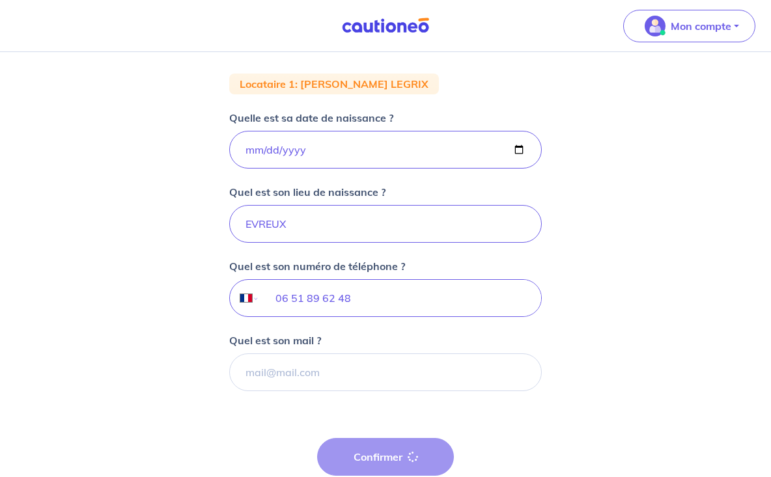
select select "FR"
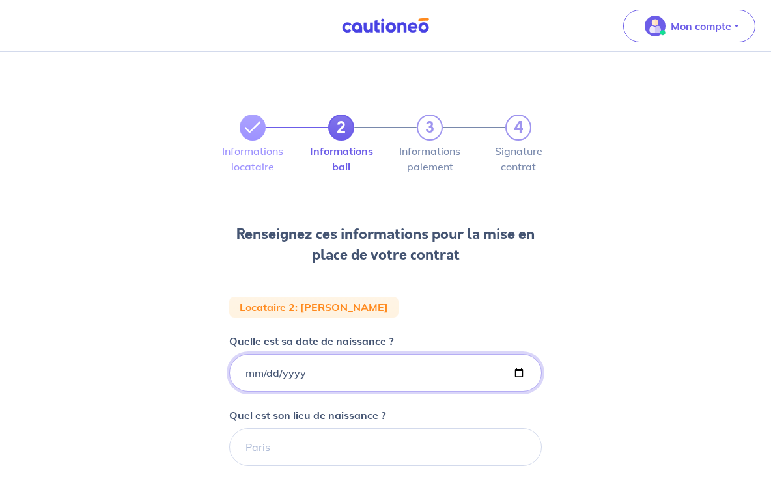
click at [244, 368] on input "Quelle est sa date de naissance ?" at bounding box center [385, 373] width 313 height 38
type input "2001-01-03"
click at [214, 303] on div "2 3 4 Informations locataire Informations bail Informations paiement Signature …" at bounding box center [385, 433] width 771 height 763
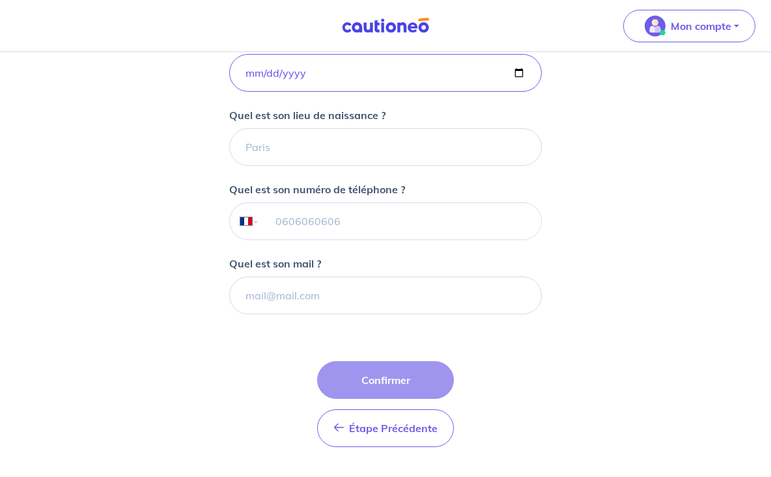
scroll to position [310, 0]
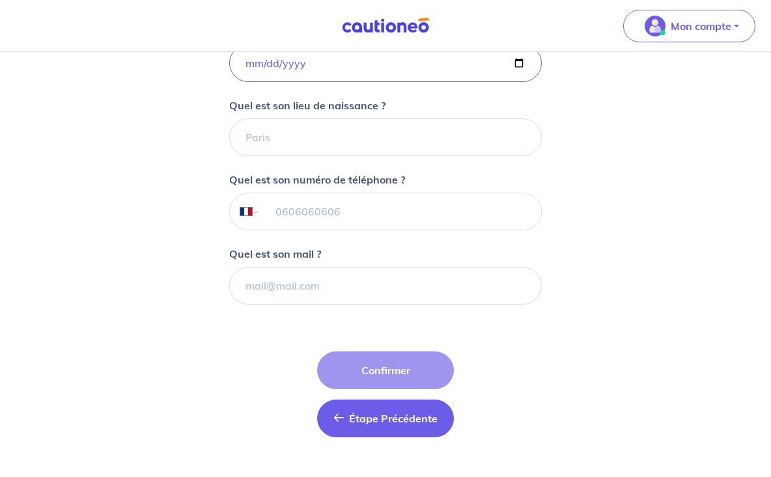
click at [352, 425] on span "Étape Précédente" at bounding box center [393, 418] width 89 height 13
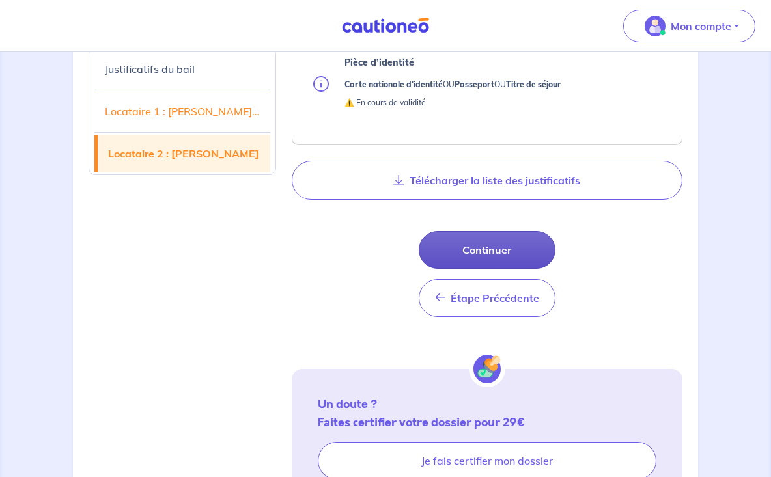
click at [488, 269] on button "Continuer" at bounding box center [487, 250] width 137 height 38
select select "FR"
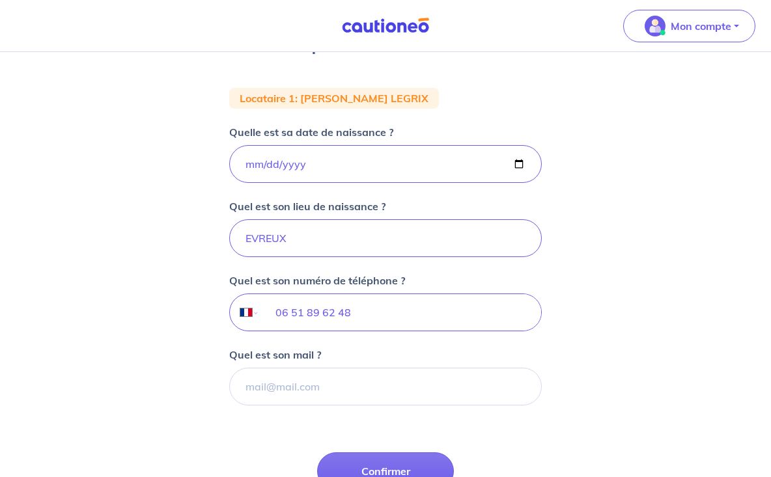
scroll to position [214, 0]
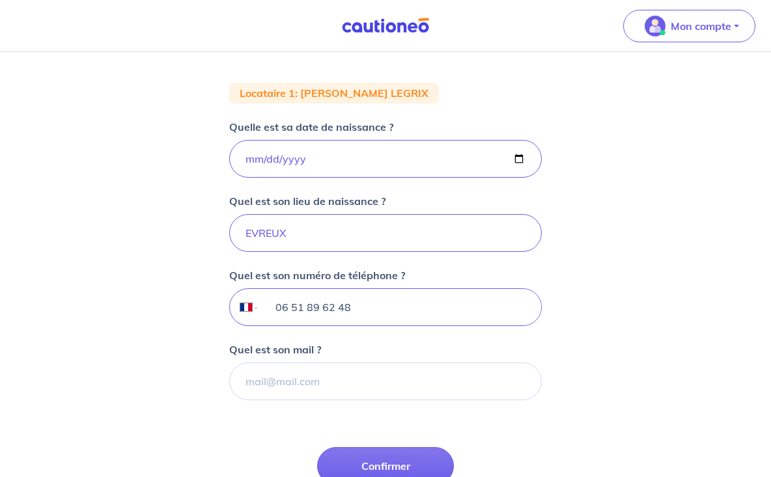
click at [365, 316] on input "06 51 89 62 48" at bounding box center [400, 307] width 281 height 36
type input "0"
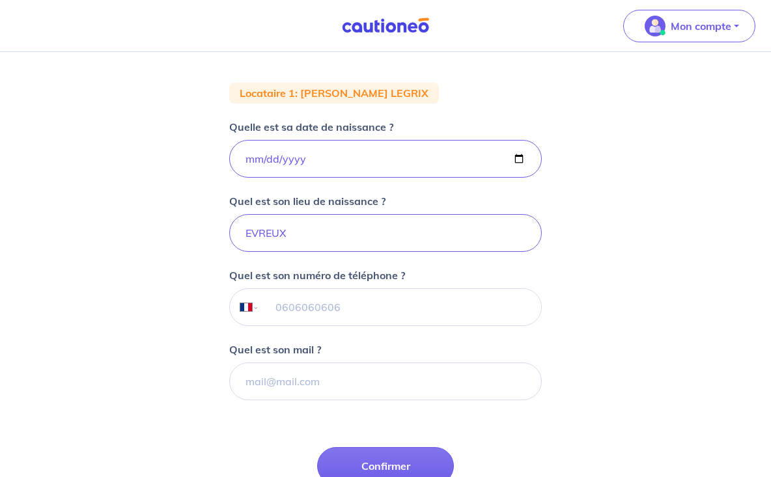
click at [150, 344] on div "2 3 4 Informations locataire Informations bail Informations paiement Signature …" at bounding box center [385, 219] width 771 height 763
click at [357, 450] on button "Confirmer" at bounding box center [385, 466] width 137 height 38
select select "FR"
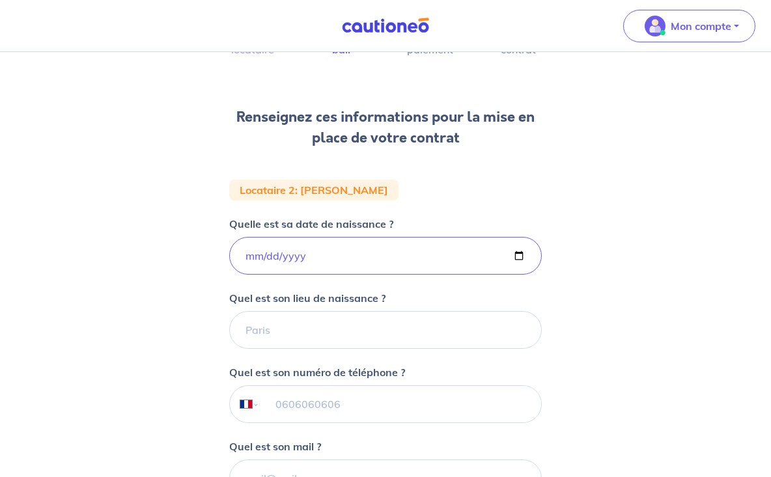
scroll to position [116, 0]
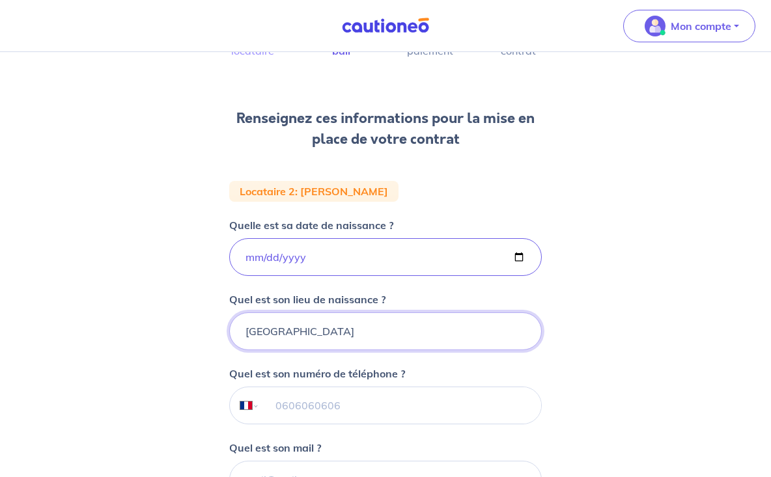
type input "AVIGNON"
click at [159, 330] on div "2 3 4 Informations locataire Informations bail Informations paiement Signature …" at bounding box center [385, 317] width 771 height 763
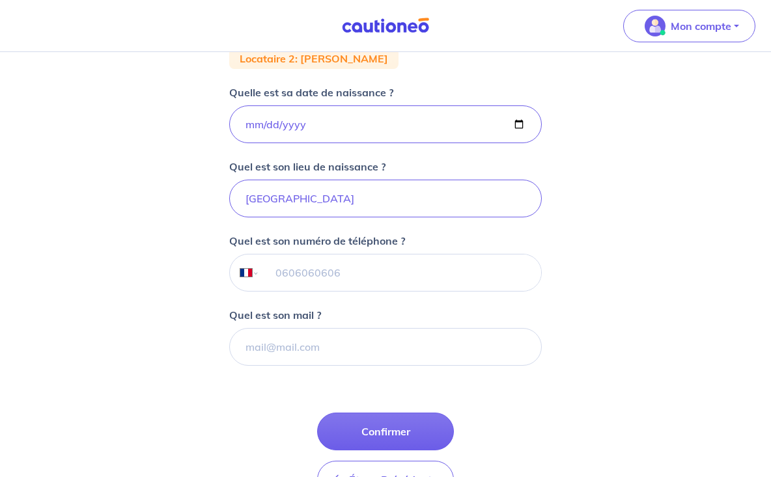
scroll to position [272, 0]
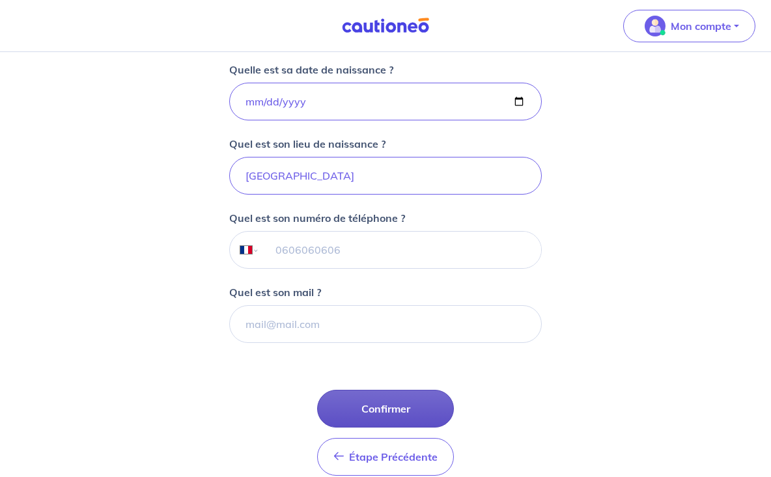
click at [378, 404] on button "Confirmer" at bounding box center [385, 409] width 137 height 38
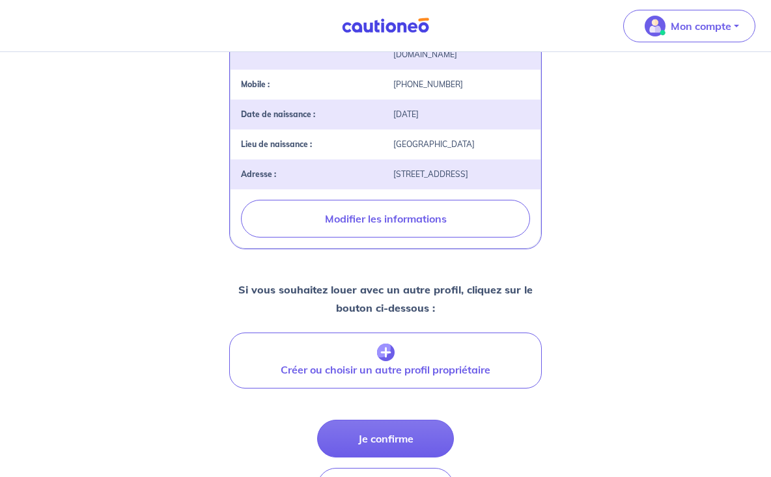
scroll to position [416, 0]
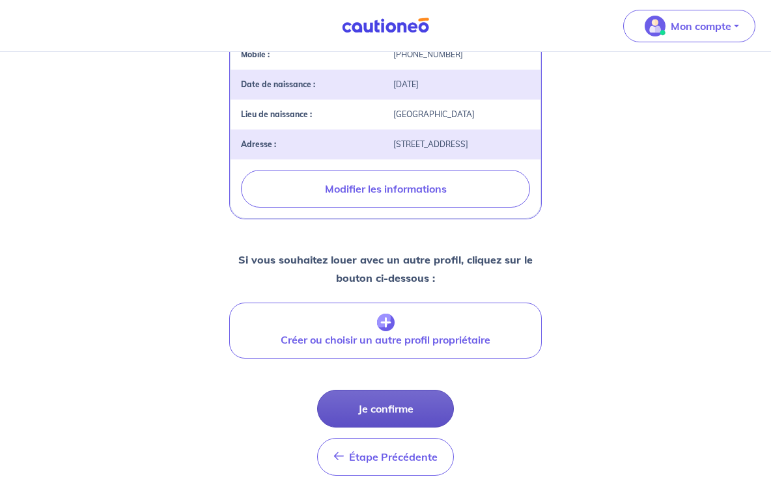
click at [345, 394] on button "Je confirme" at bounding box center [385, 409] width 137 height 38
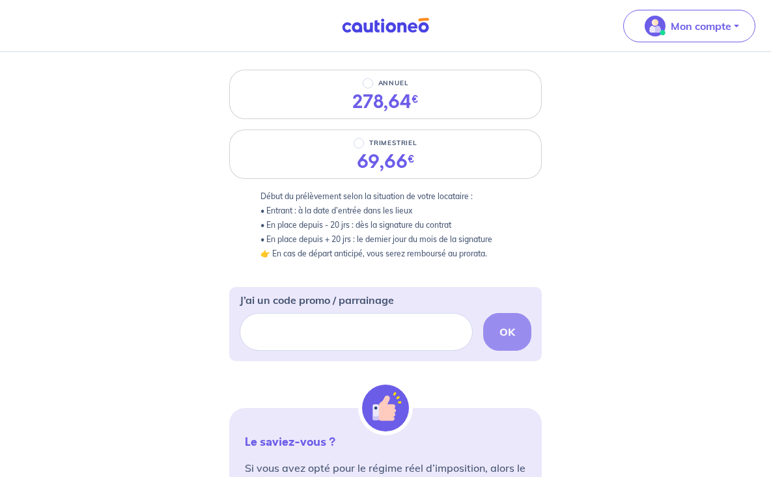
scroll to position [177, 0]
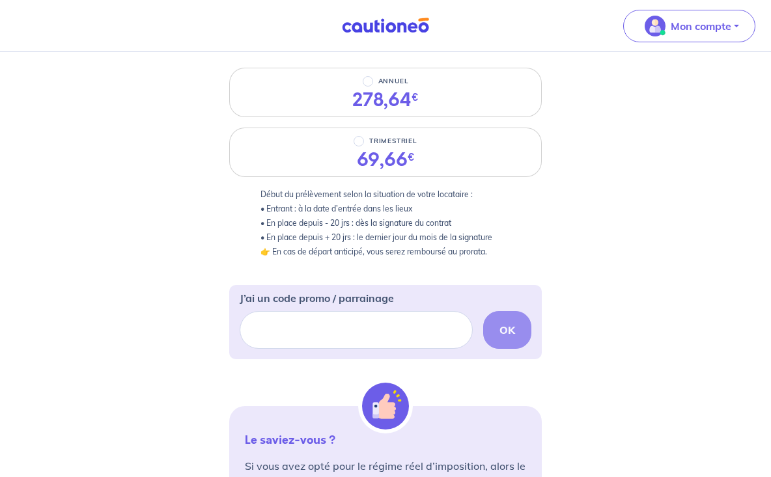
click at [222, 227] on div "3 4 Informations locataire Informations bail Informations paiement Signature co…" at bounding box center [385, 308] width 771 height 867
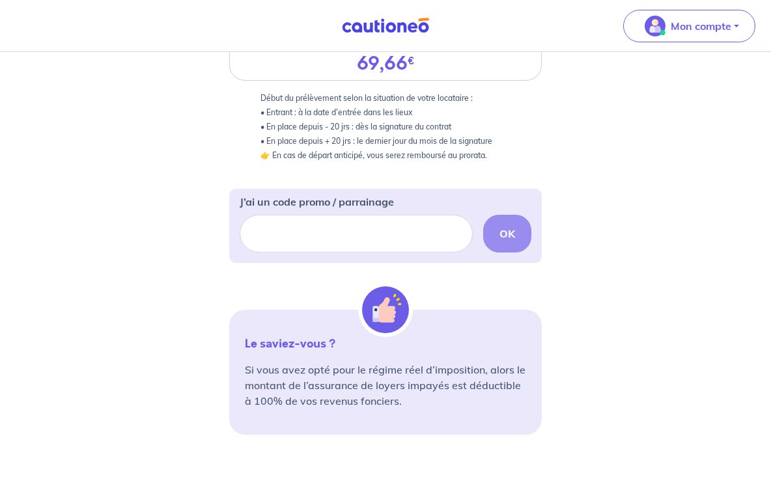
scroll to position [272, 0]
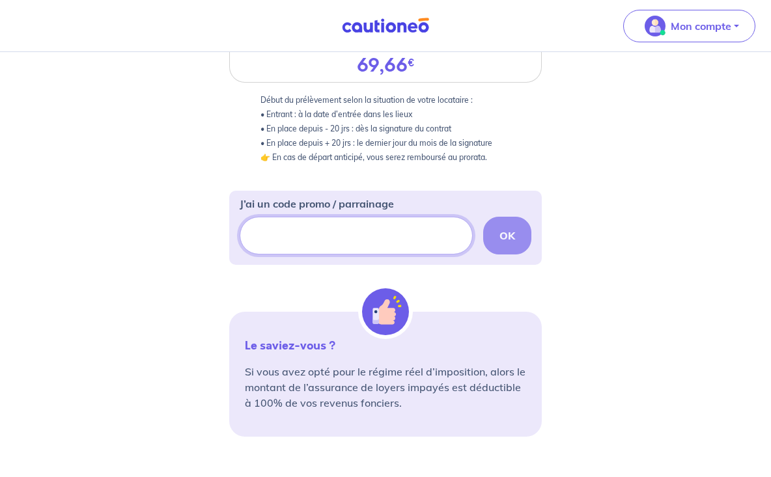
click at [292, 237] on input "J’ai un code promo / parrainage" at bounding box center [356, 236] width 233 height 38
click at [393, 21] on img at bounding box center [386, 26] width 98 height 16
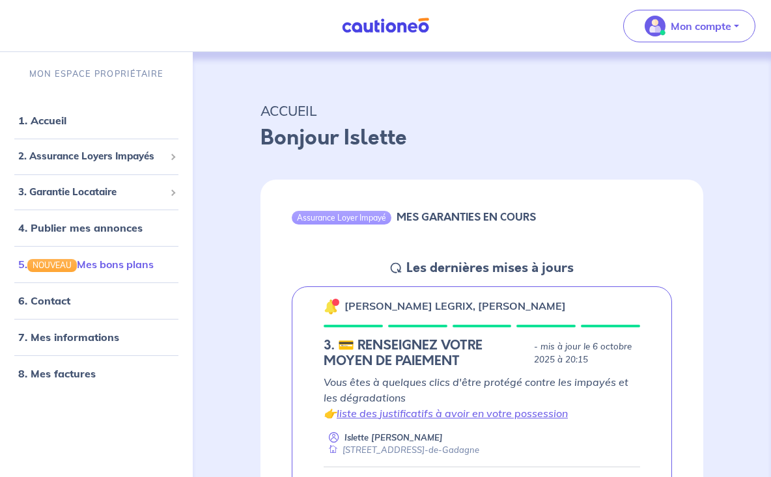
click at [88, 268] on link "5. NOUVEAU Mes bons plans" at bounding box center [85, 264] width 135 height 13
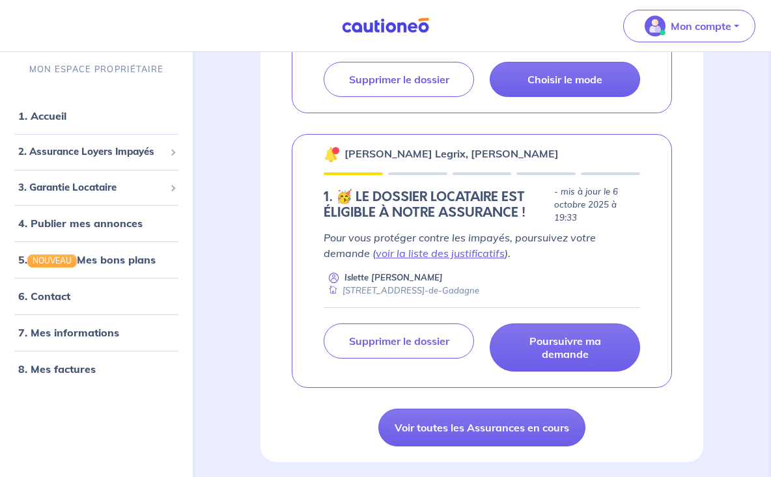
scroll to position [428, 0]
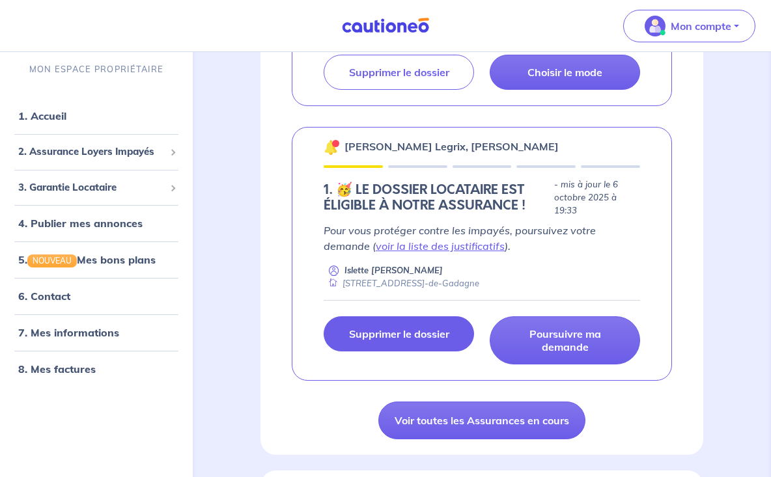
click at [384, 330] on p "Supprimer le dossier" at bounding box center [399, 334] width 100 height 13
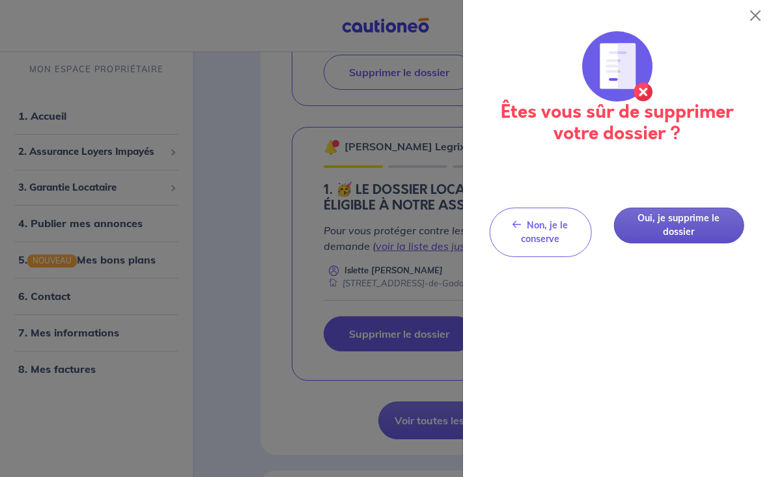
click at [671, 217] on button "Oui, je supprime le dossier" at bounding box center [678, 226] width 130 height 36
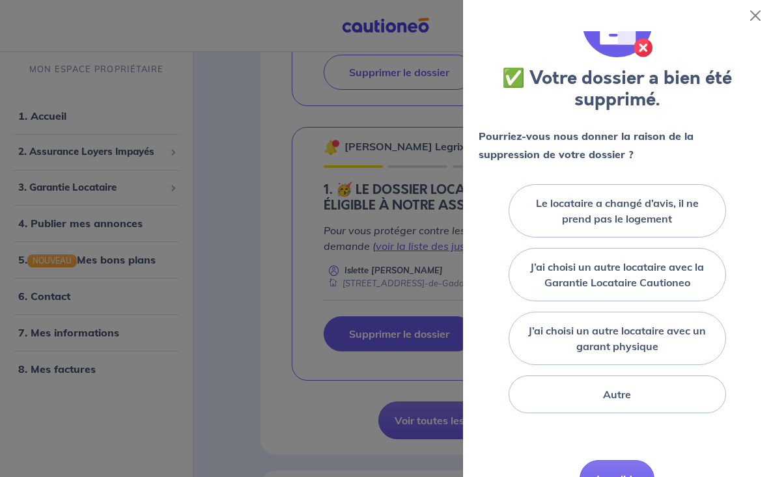
scroll to position [66, 0]
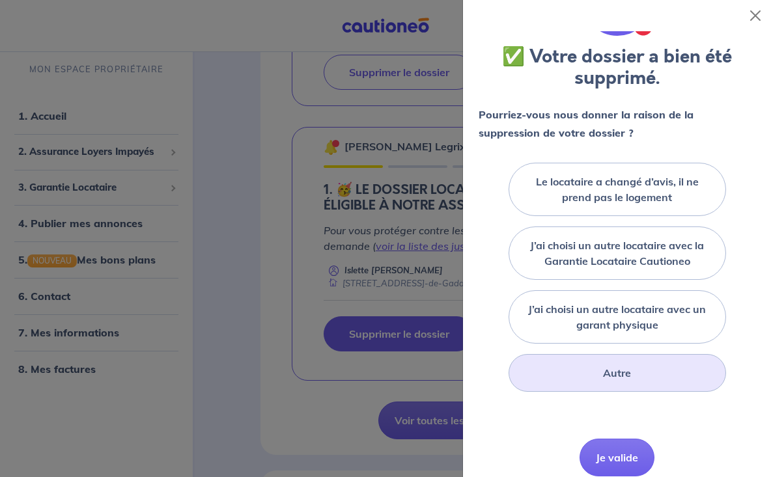
click at [594, 379] on div "Autre" at bounding box center [618, 373] width 218 height 38
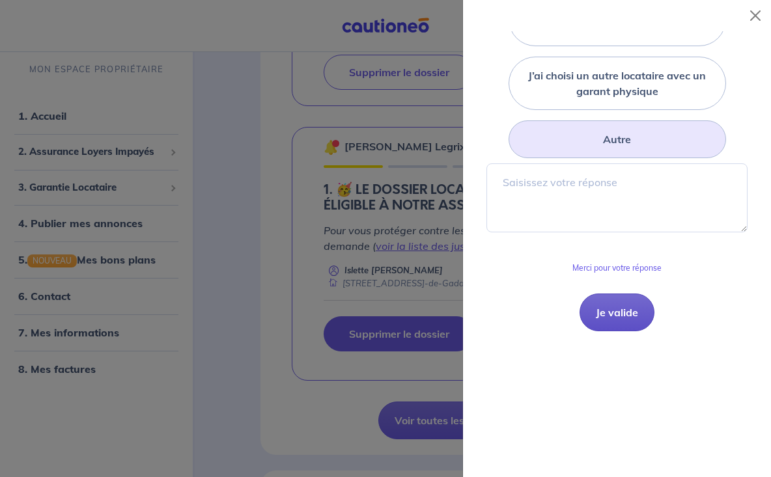
scroll to position [299, 0]
click at [621, 303] on button "Je valide" at bounding box center [617, 313] width 75 height 38
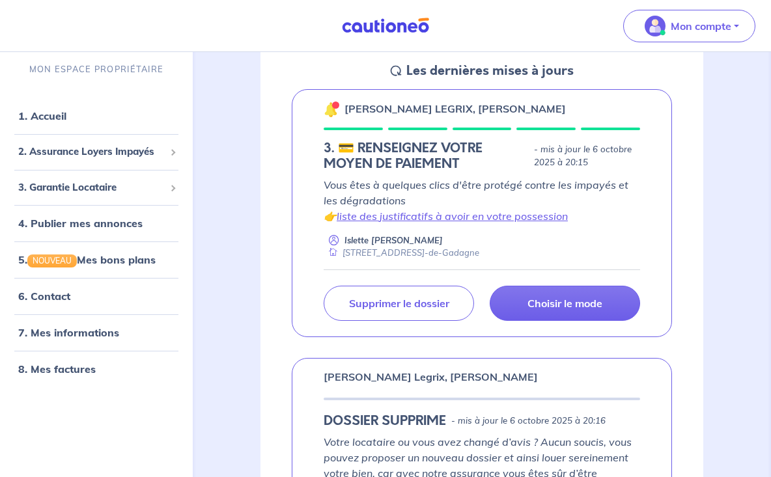
scroll to position [152, 0]
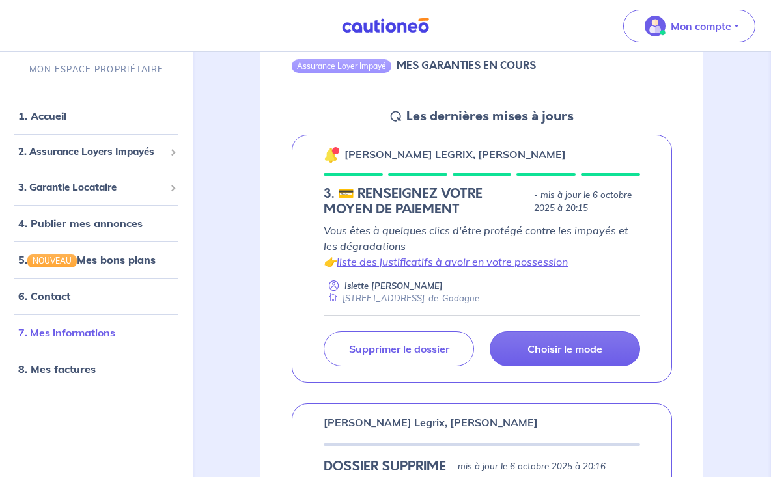
click at [62, 329] on link "7. Mes informations" at bounding box center [66, 333] width 97 height 13
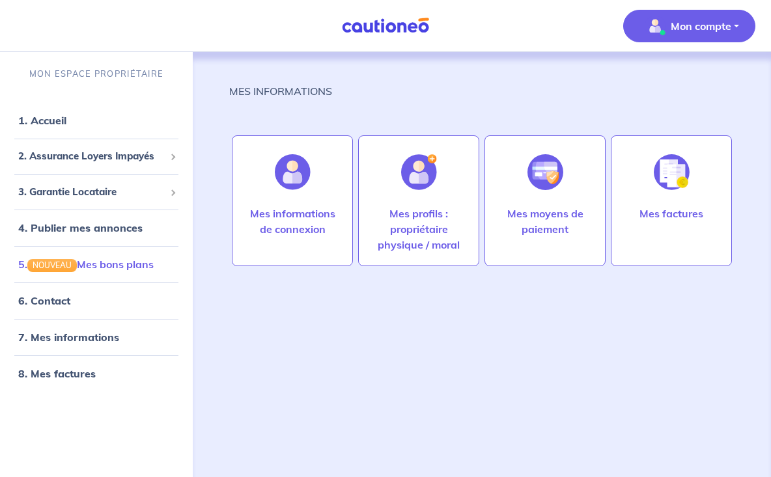
click at [92, 271] on link "5. NOUVEAU Mes bons plans" at bounding box center [85, 264] width 135 height 13
click at [68, 225] on link "4. Publier mes annonces" at bounding box center [78, 227] width 120 height 13
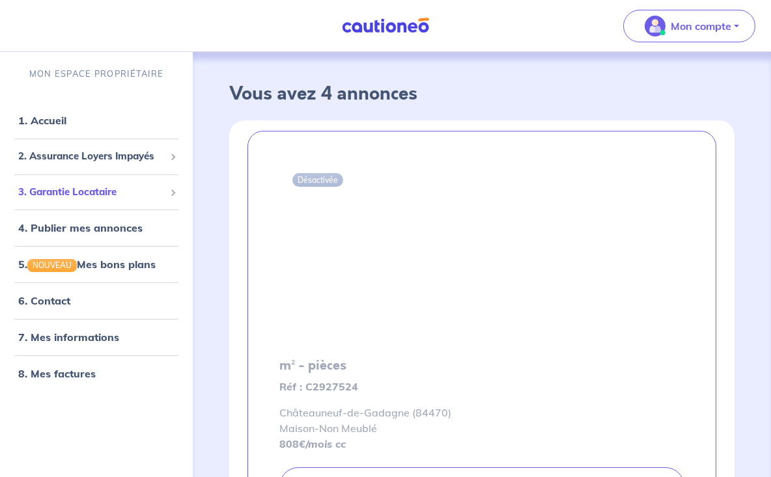
click at [94, 183] on div "3. Garantie Locataire" at bounding box center [96, 192] width 182 height 25
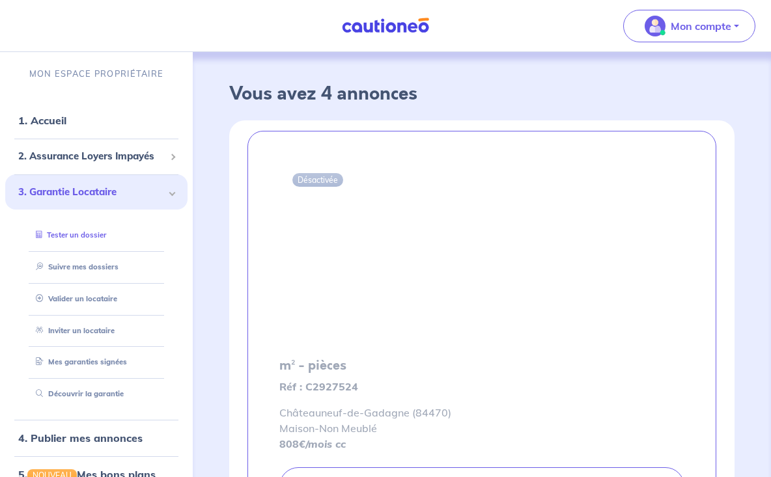
click at [87, 231] on link "Tester un dossier" at bounding box center [69, 235] width 76 height 9
click at [73, 152] on span "2. Assurance Loyers Impayés" at bounding box center [91, 156] width 147 height 15
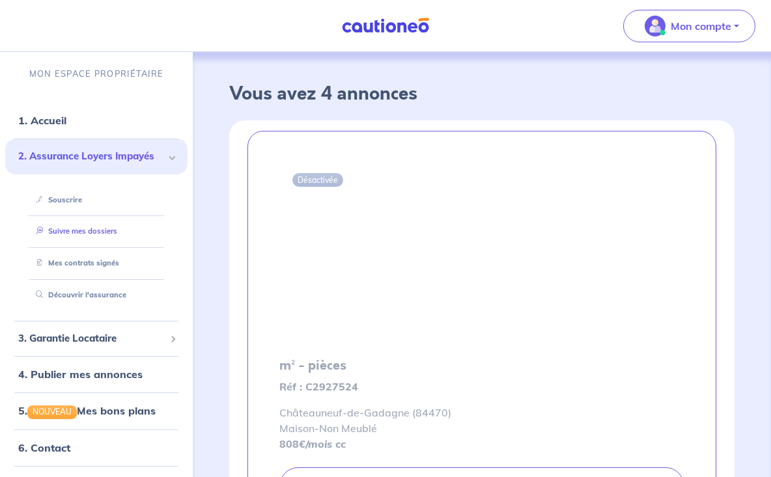
click at [92, 227] on link "Suivre mes dossiers" at bounding box center [74, 231] width 87 height 9
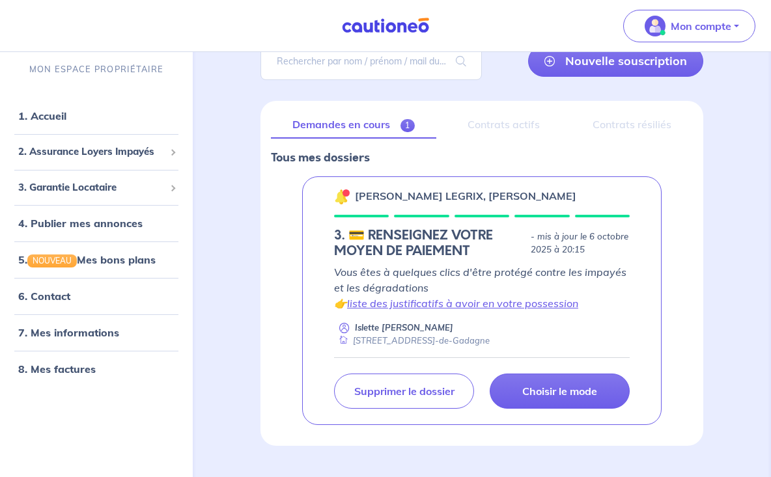
scroll to position [112, 0]
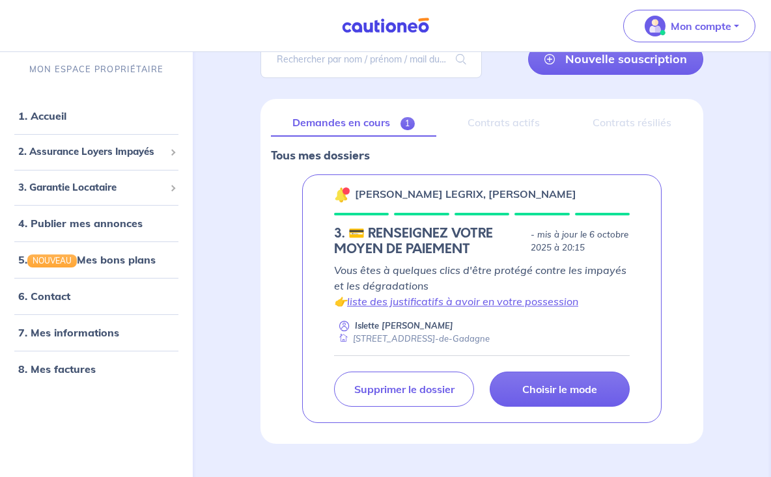
click at [493, 223] on div "Dimitry LEGRIX, Charlotte WADOUX 3. 💳 RENSEIGNEZ VOTRE MOYEN DE PAIEMENT - mis …" at bounding box center [481, 299] width 359 height 249
click at [572, 391] on p "Choisir le mode" at bounding box center [559, 389] width 75 height 13
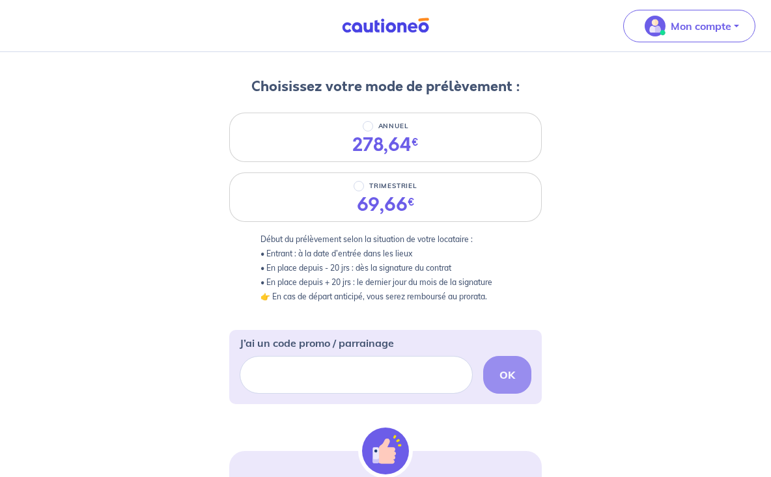
scroll to position [147, 0]
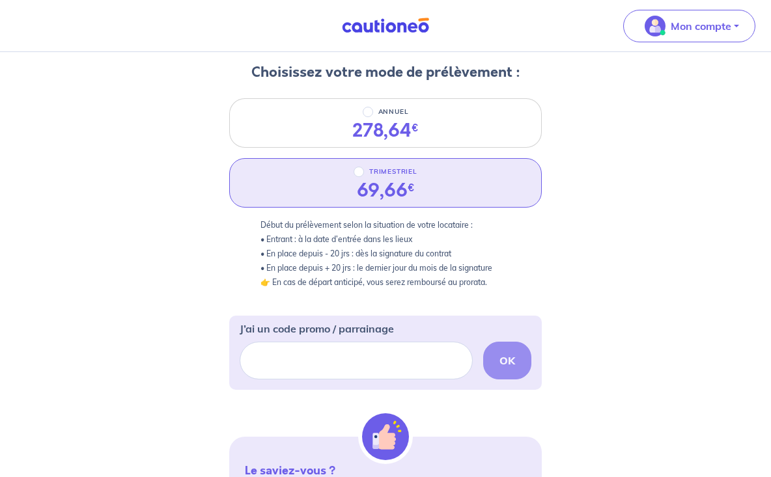
click at [362, 174] on input "TRIMESTRIEL" at bounding box center [359, 172] width 10 height 10
radio input "true"
click at [362, 174] on input "TRIMESTRIEL" at bounding box center [359, 172] width 10 height 10
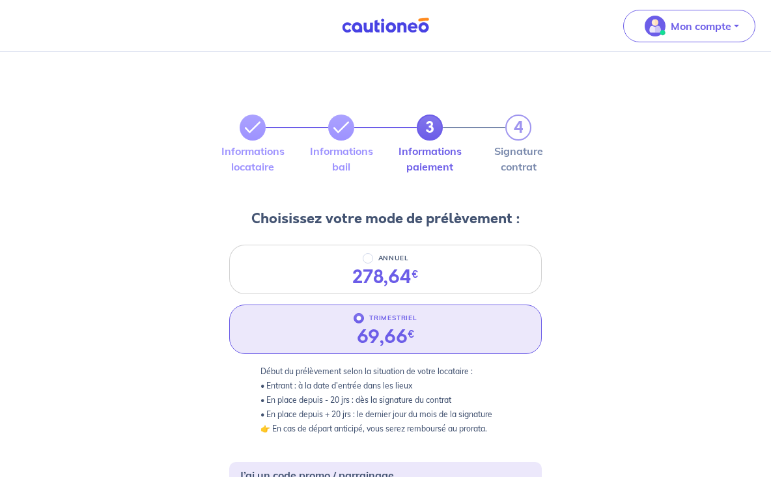
scroll to position [0, 0]
click at [337, 142] on div "Informations locataire Informations bail Informations paiement Signature contrat" at bounding box center [385, 167] width 328 height 52
click at [328, 125] on div "3 4" at bounding box center [386, 128] width 292 height 26
click at [341, 129] on icon at bounding box center [341, 128] width 16 height 16
